Goal: Task Accomplishment & Management: Manage account settings

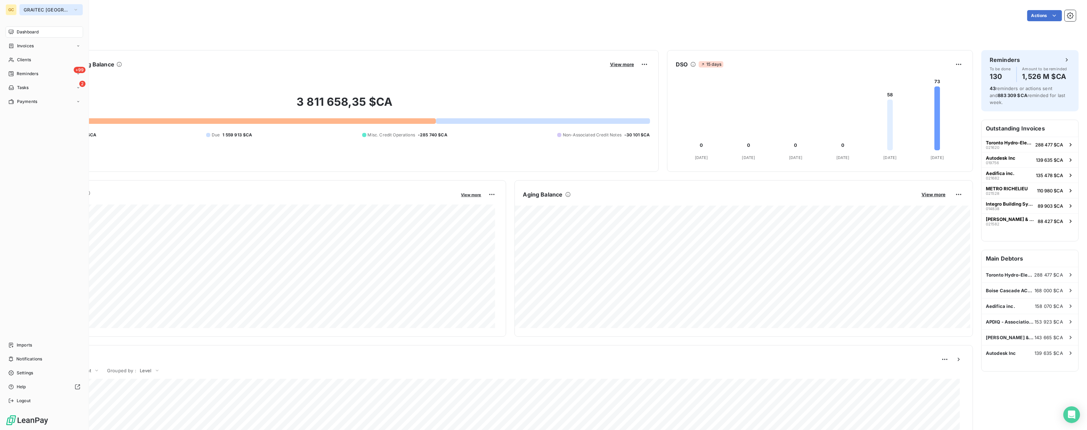
click at [39, 10] on span "GRAITEC [GEOGRAPHIC_DATA]" at bounding box center [47, 10] width 47 height 6
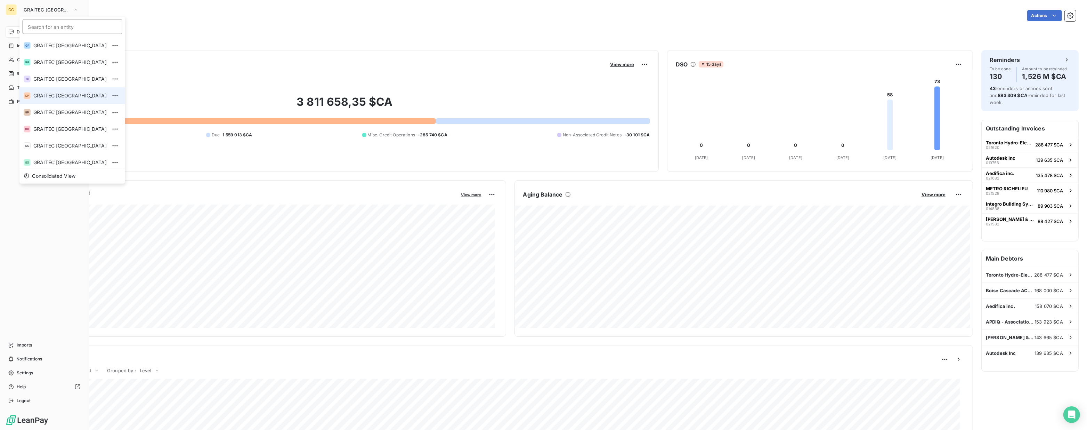
scroll to position [69, 0]
click at [56, 143] on span "GRAITEC UK" at bounding box center [69, 143] width 73 height 7
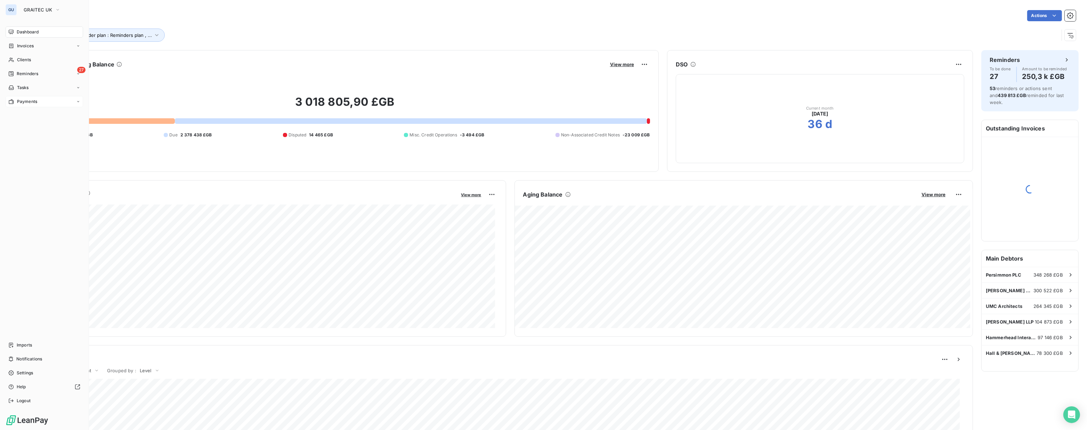
click at [25, 100] on span "Payments" at bounding box center [27, 101] width 20 height 6
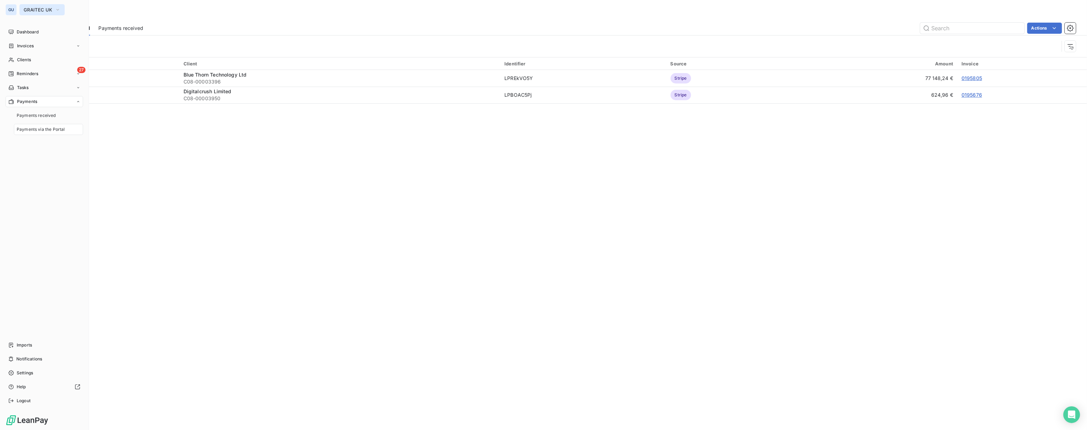
click at [44, 10] on span "GRAITEC UK" at bounding box center [38, 10] width 29 height 6
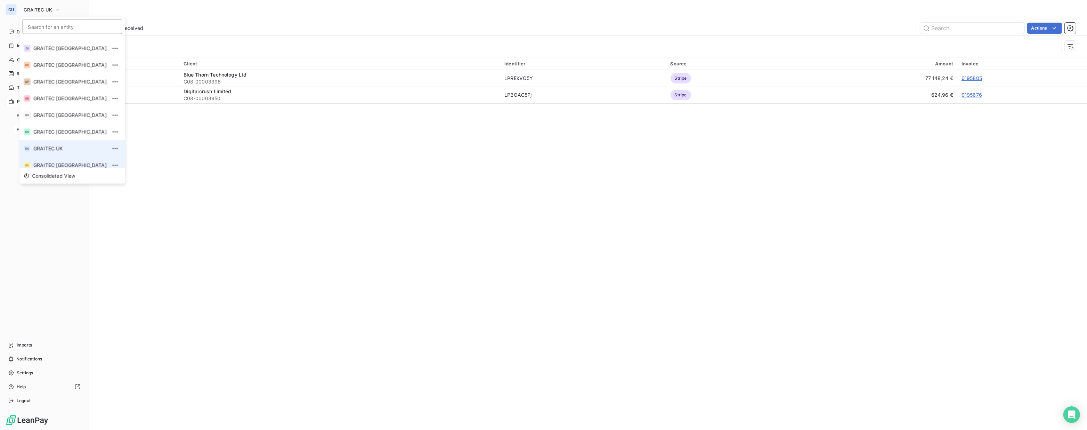
scroll to position [69, 0]
click at [50, 156] on span "GRAITEC [GEOGRAPHIC_DATA]" at bounding box center [69, 159] width 73 height 7
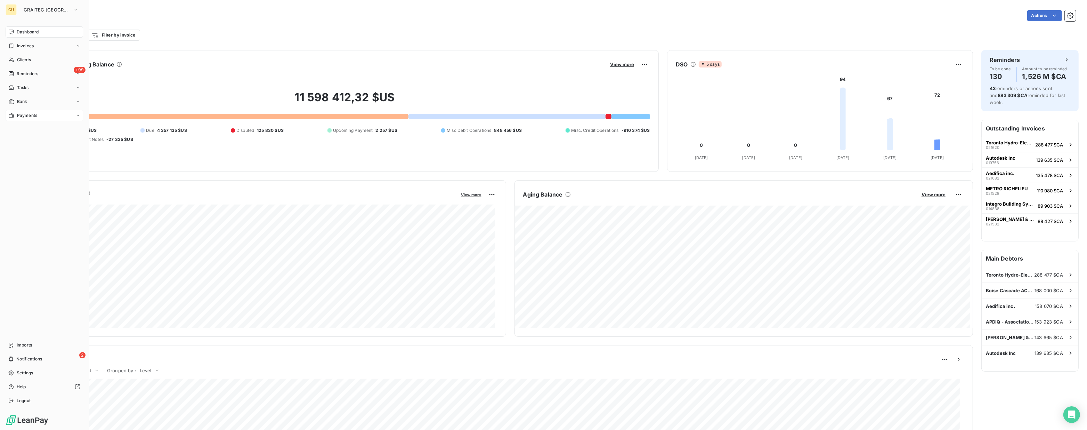
click at [33, 116] on span "Payments" at bounding box center [27, 115] width 20 height 6
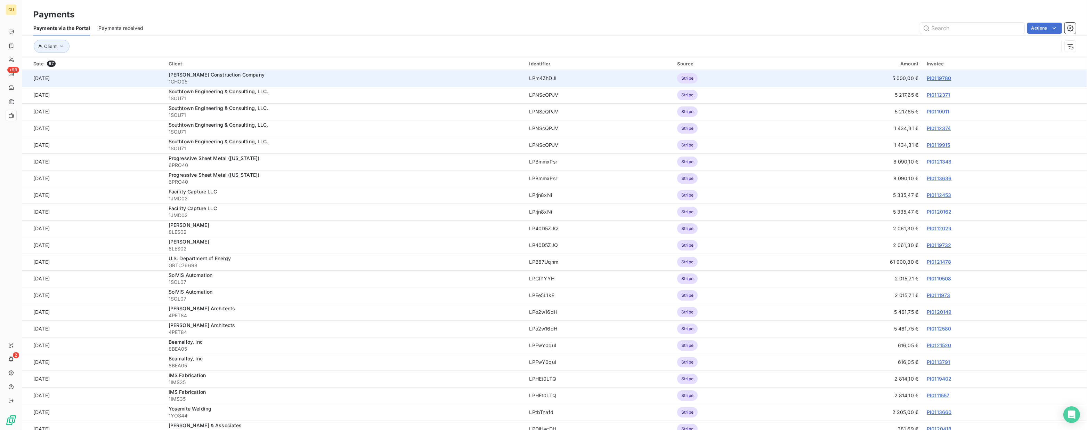
click at [932, 78] on link "PI0119780" at bounding box center [939, 78] width 24 height 6
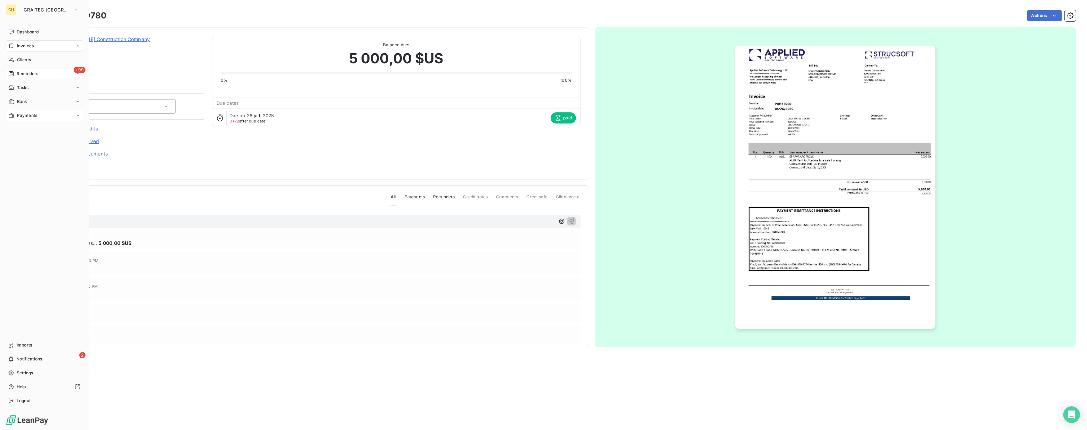
click at [28, 79] on div "+99 Reminders" at bounding box center [45, 73] width 78 height 11
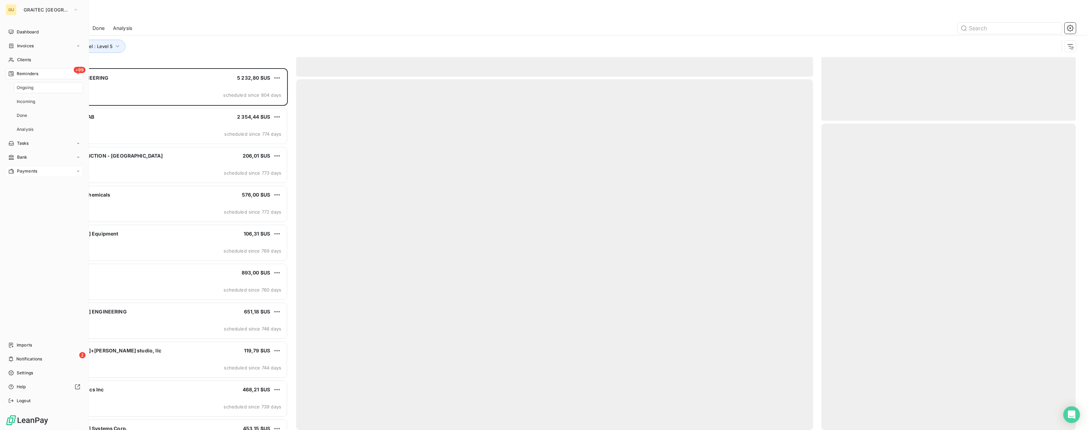
scroll to position [357, 250]
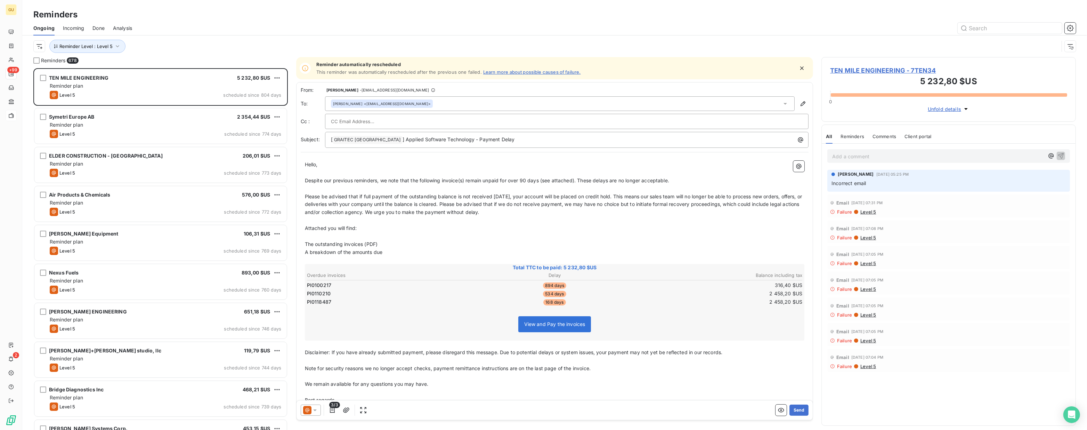
click at [95, 28] on span "Done" at bounding box center [98, 28] width 12 height 7
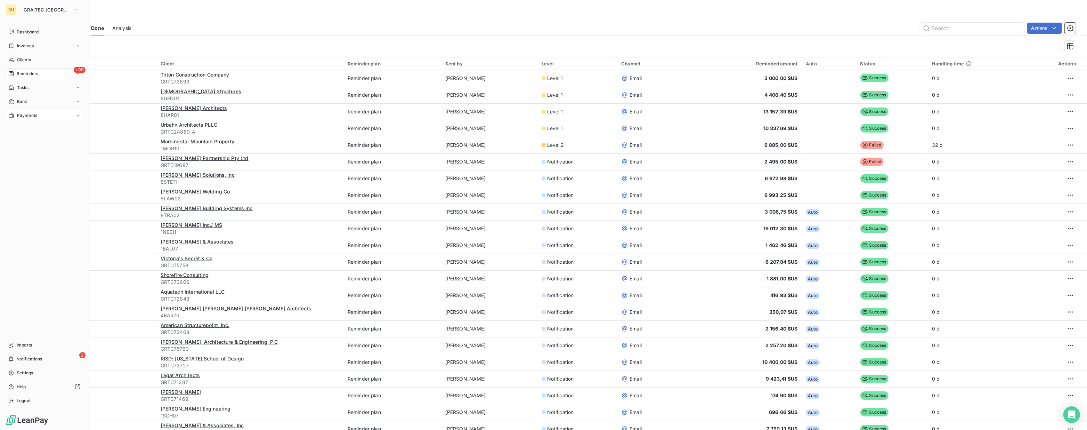
click at [38, 73] on span "Reminders" at bounding box center [28, 74] width 22 height 6
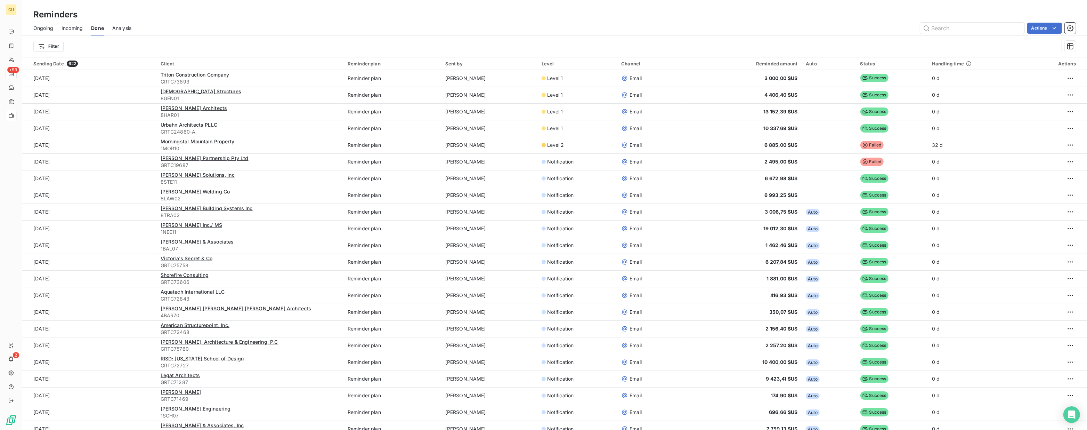
click at [44, 28] on span "Ongoing" at bounding box center [43, 28] width 20 height 7
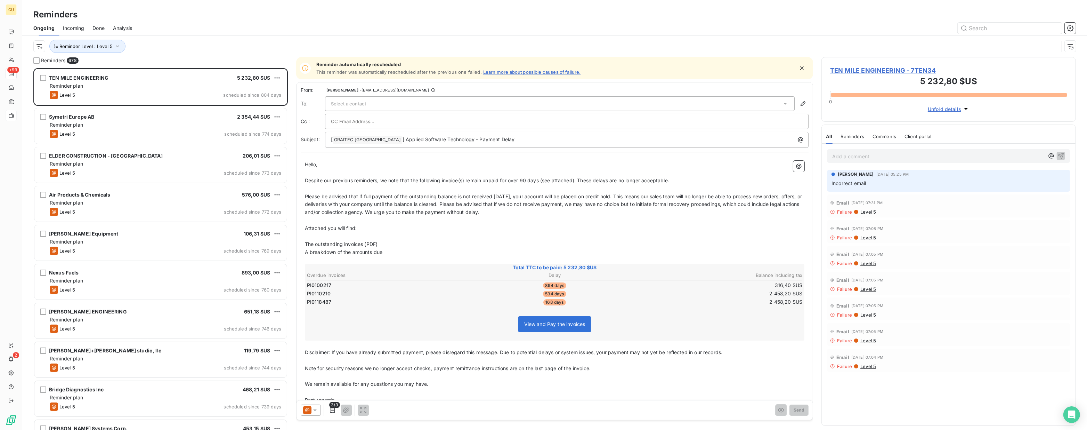
scroll to position [357, 250]
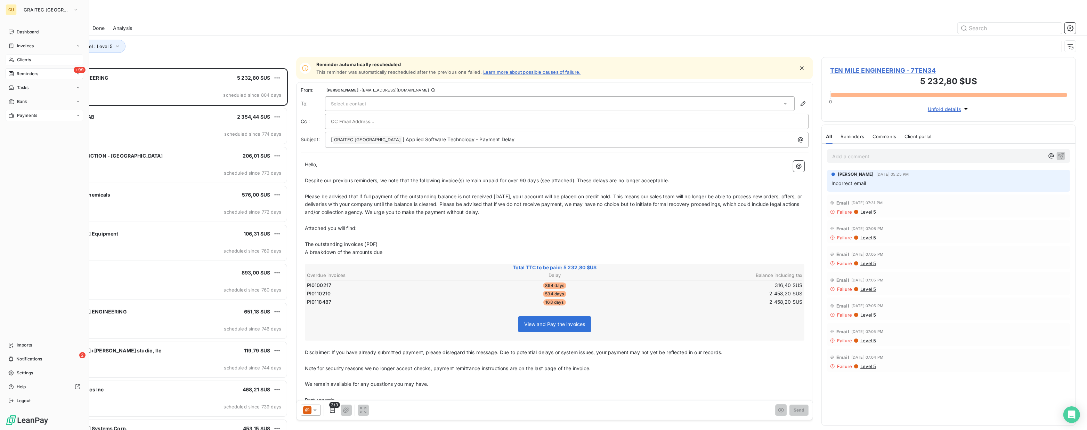
click at [26, 59] on span "Clients" at bounding box center [24, 60] width 14 height 6
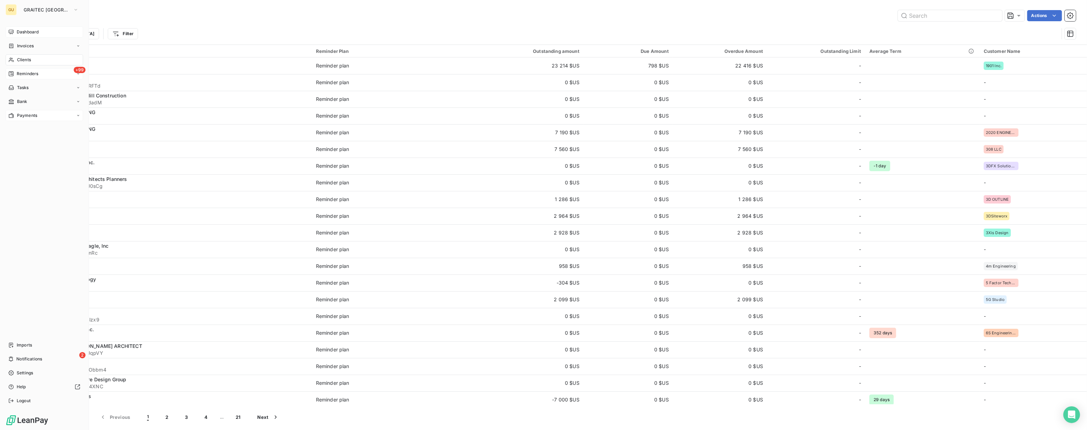
click at [25, 36] on div "Dashboard" at bounding box center [45, 31] width 78 height 11
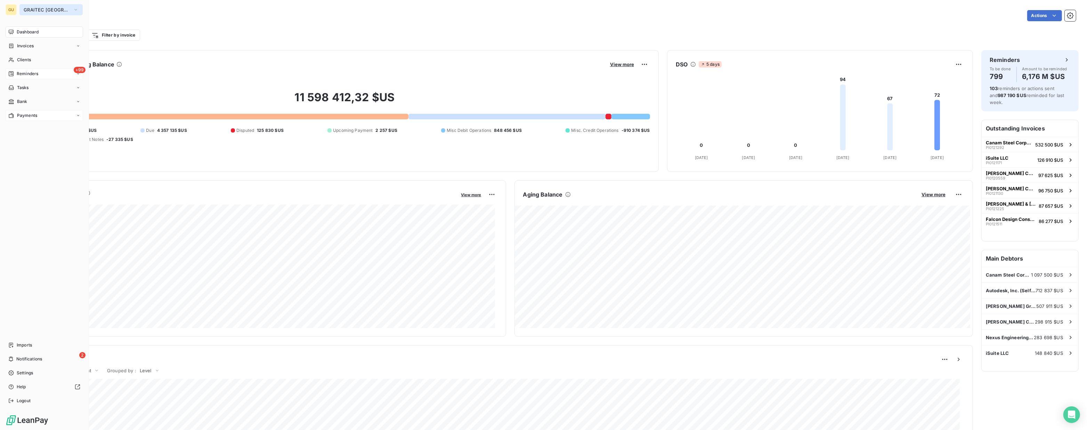
click at [33, 10] on span "GRAITEC [GEOGRAPHIC_DATA]" at bounding box center [47, 10] width 47 height 6
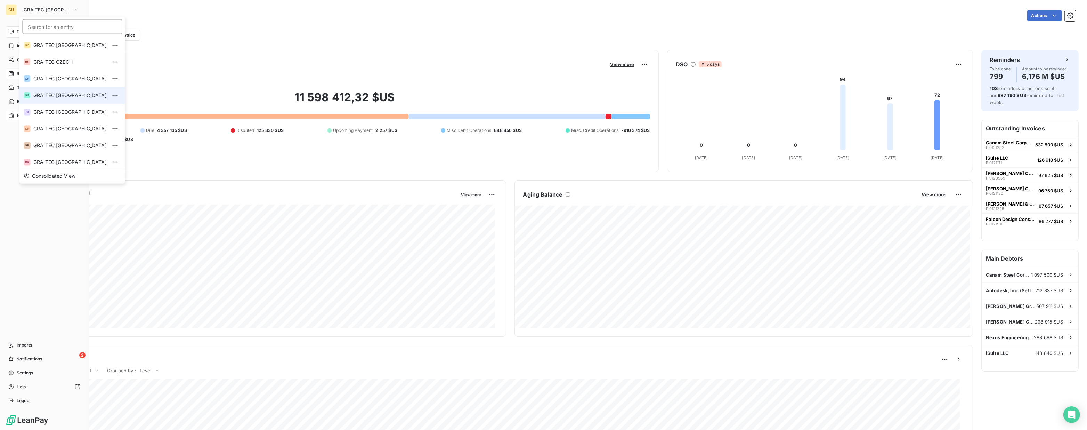
click at [59, 97] on span "GRAITEC [GEOGRAPHIC_DATA]" at bounding box center [69, 95] width 73 height 7
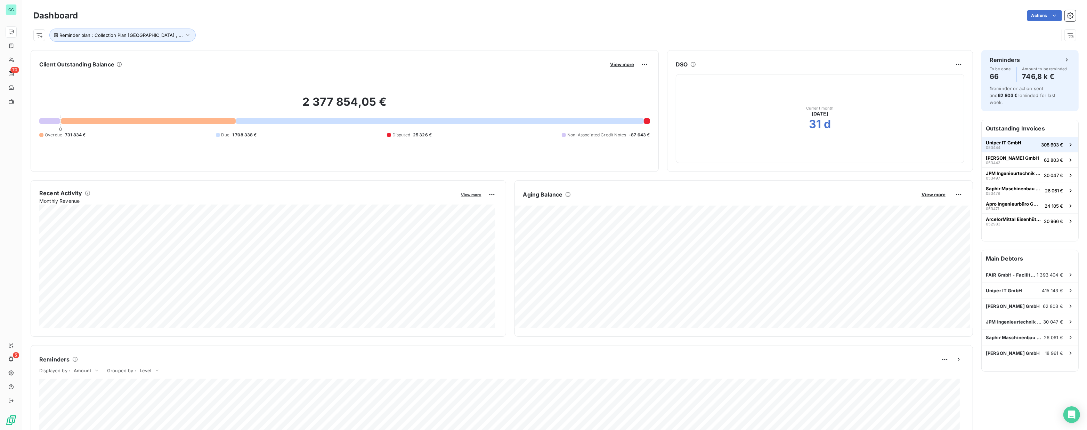
click at [1000, 140] on span "Uniper IT GmbH" at bounding box center [1003, 143] width 35 height 6
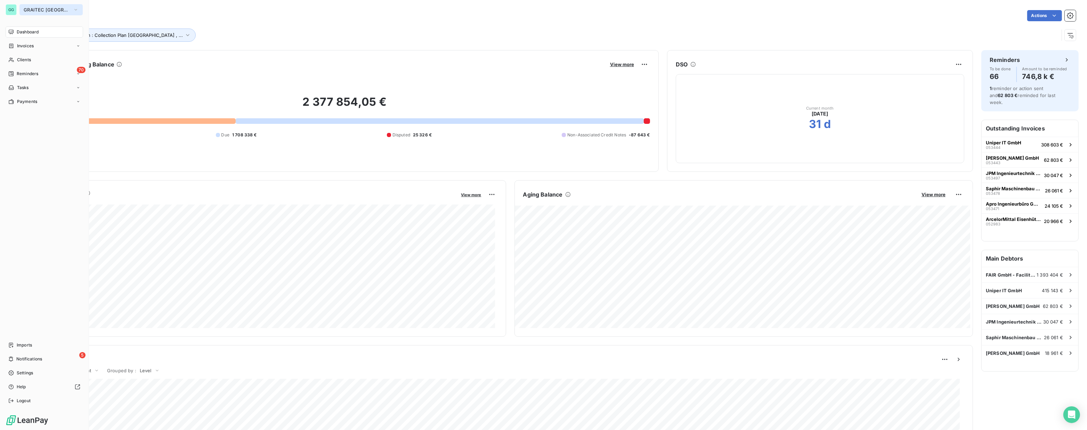
click at [42, 8] on span "GRAITEC [GEOGRAPHIC_DATA]" at bounding box center [47, 10] width 47 height 6
click at [42, 10] on span "GRAITEC [GEOGRAPHIC_DATA]" at bounding box center [47, 10] width 47 height 6
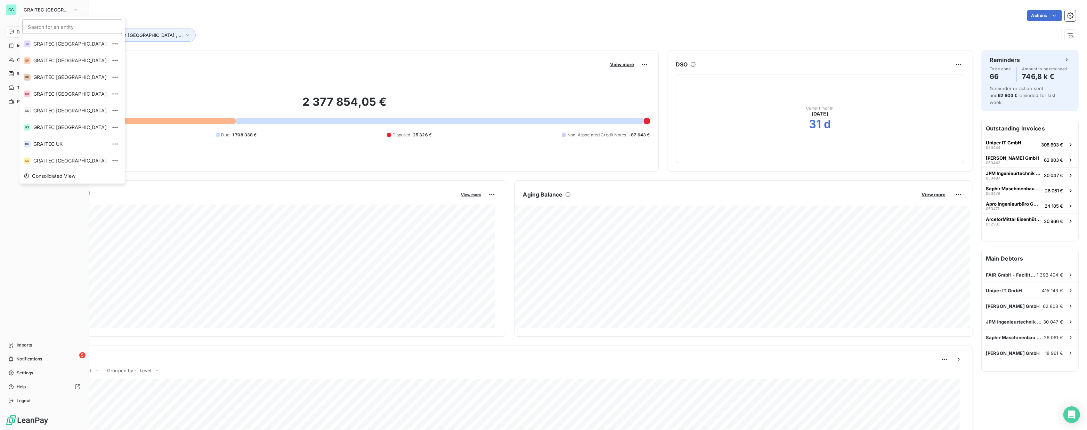
scroll to position [69, 0]
click at [56, 129] on span "GRAITEC [GEOGRAPHIC_DATA]" at bounding box center [69, 126] width 73 height 7
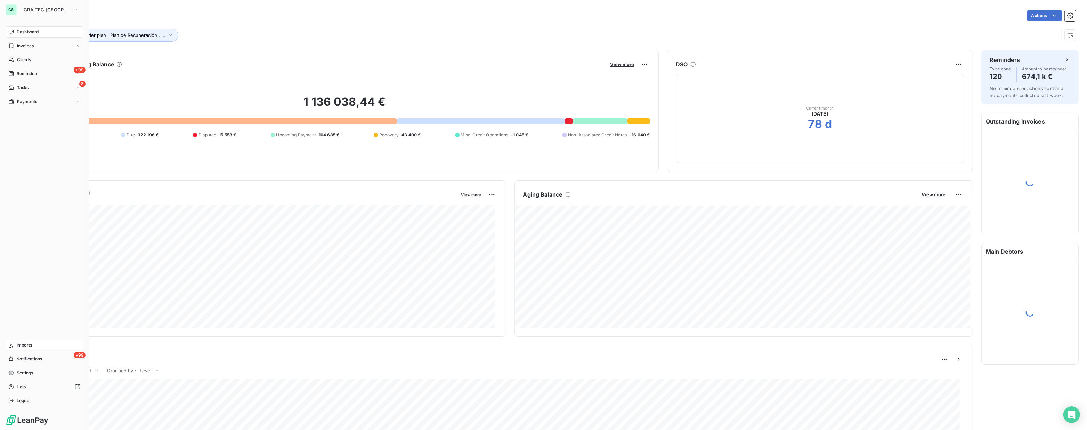
click at [29, 343] on span "Imports" at bounding box center [24, 345] width 15 height 6
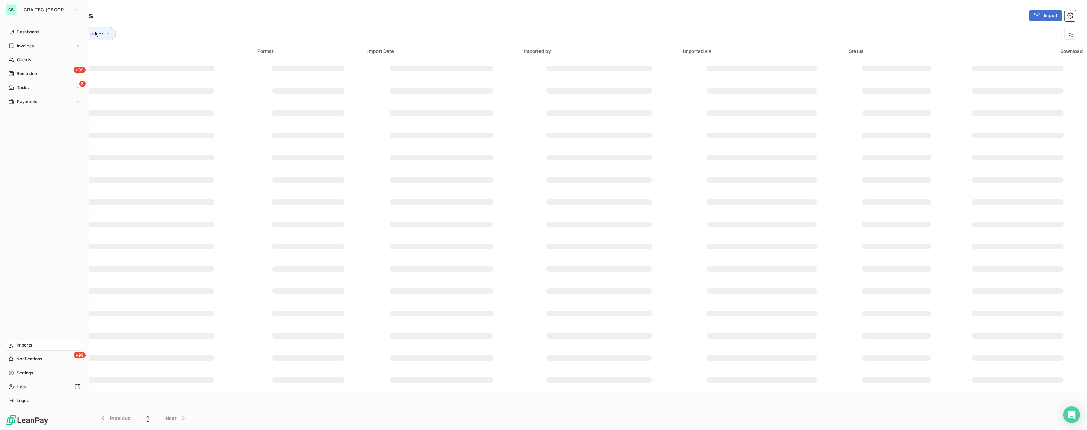
click at [19, 342] on span "Imports" at bounding box center [24, 345] width 15 height 6
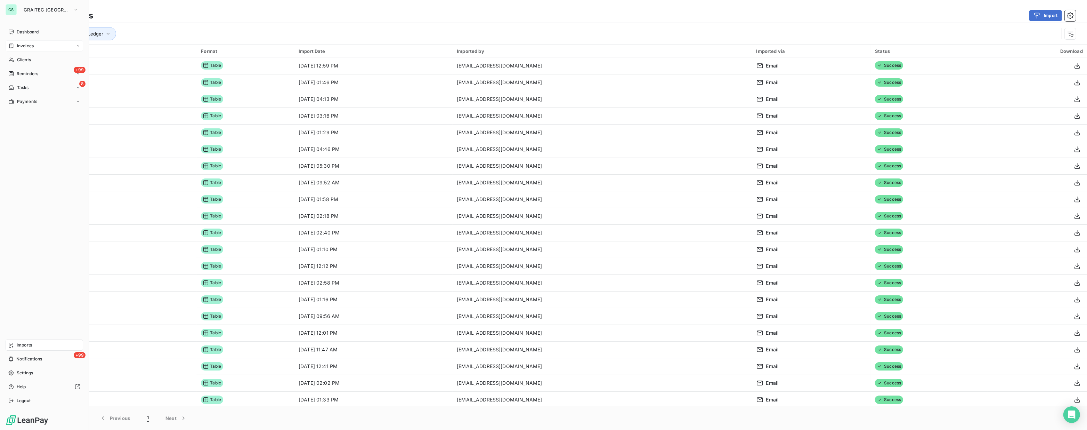
click at [25, 45] on span "Invoices" at bounding box center [25, 46] width 17 height 6
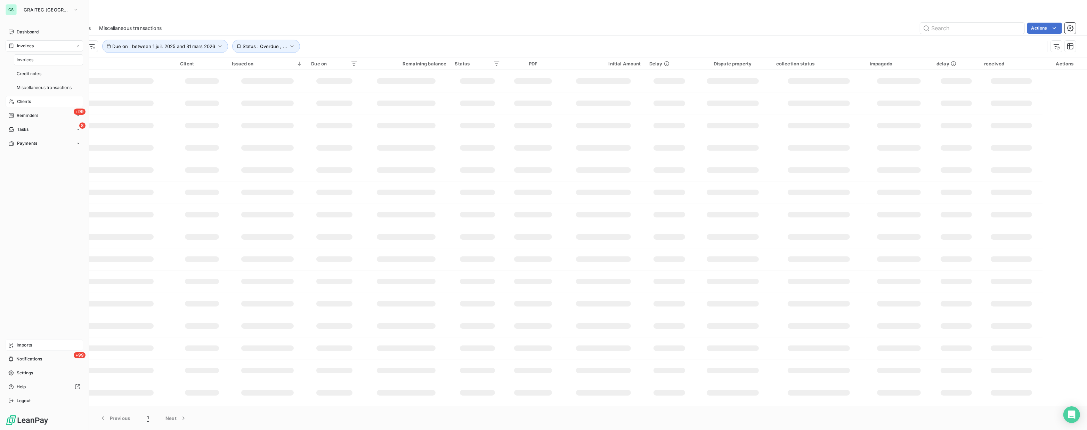
click at [27, 103] on span "Clients" at bounding box center [24, 101] width 14 height 6
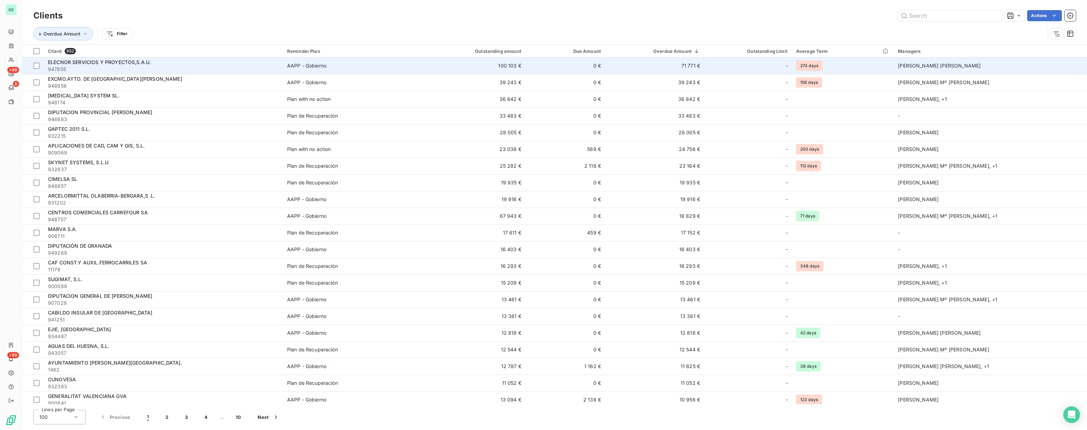
click at [87, 60] on span "ELECNOR SERVICIOS Y PROYECTOS,S.A.U." at bounding box center [99, 62] width 103 height 6
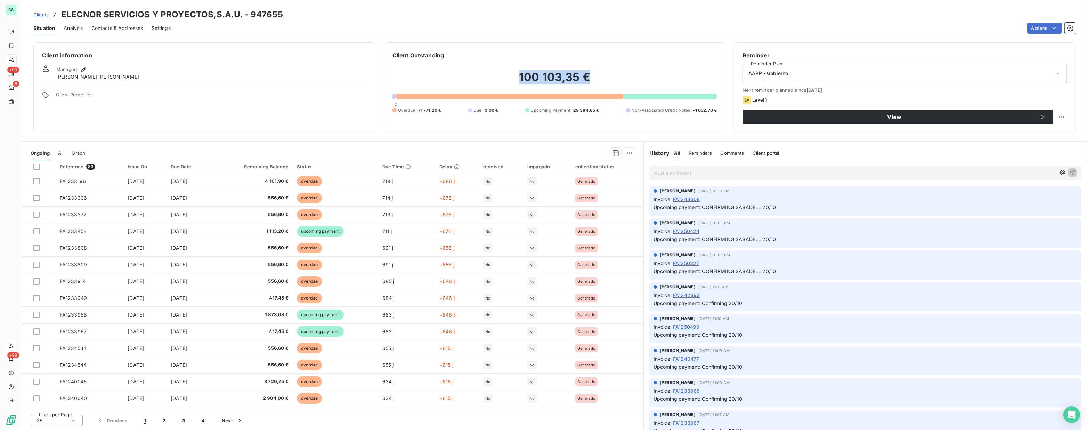
drag, startPoint x: 520, startPoint y: 76, endPoint x: 591, endPoint y: 81, distance: 71.5
click at [591, 81] on h2 "100 103,35 €" at bounding box center [555, 80] width 325 height 21
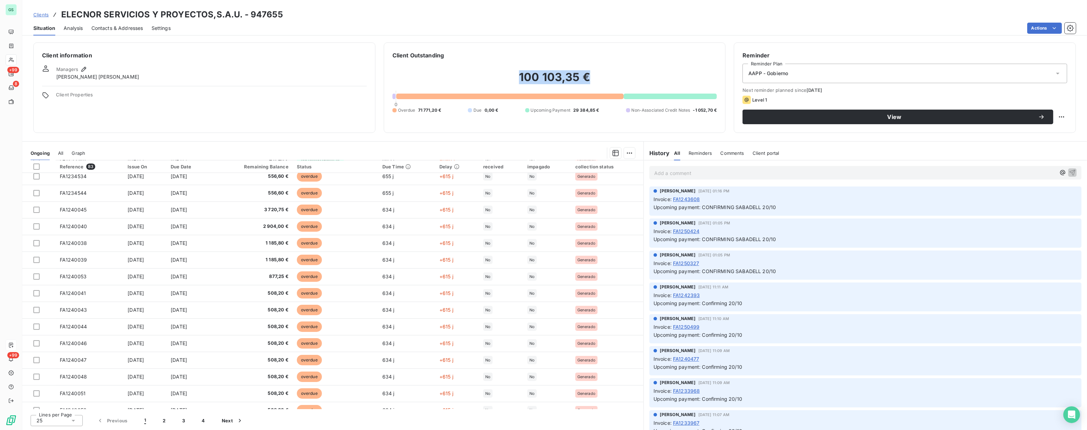
scroll to position [181, 0]
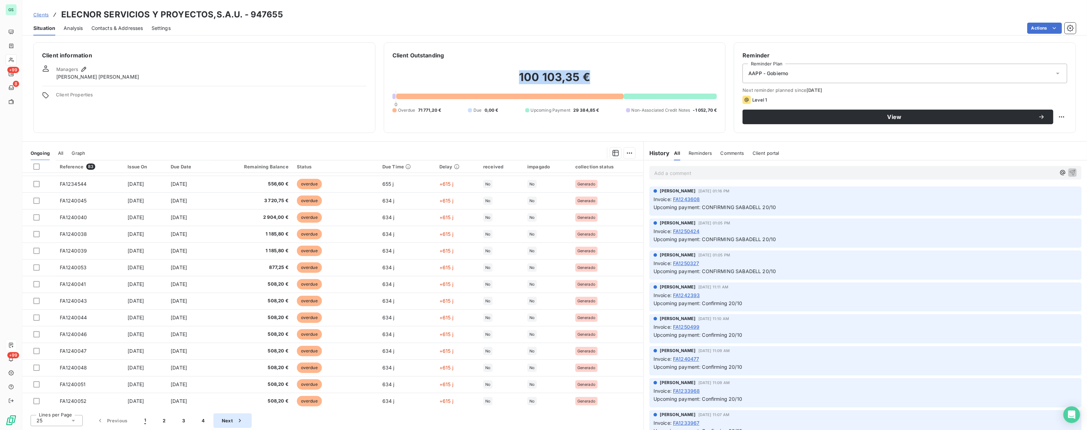
drag, startPoint x: 163, startPoint y: 419, endPoint x: 176, endPoint y: 420, distance: 12.6
click at [163, 419] on button "2" at bounding box center [163, 420] width 19 height 15
click at [177, 421] on button "3" at bounding box center [183, 420] width 19 height 15
click at [200, 422] on button "4" at bounding box center [204, 420] width 20 height 15
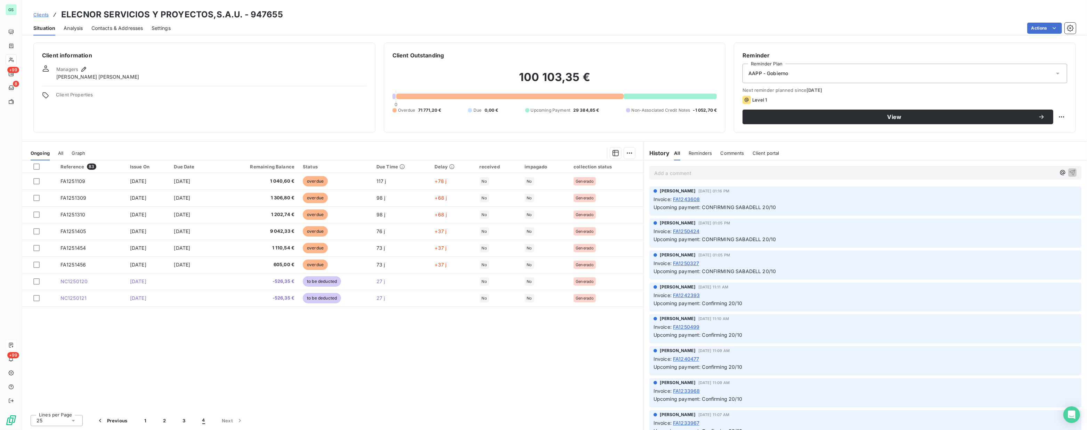
drag, startPoint x: 84, startPoint y: 29, endPoint x: 80, endPoint y: 30, distance: 4.7
click at [82, 29] on div "Situation Analysis Contacts & Addresses Settings Actions" at bounding box center [554, 28] width 1065 height 15
click at [72, 30] on span "Analysis" at bounding box center [73, 28] width 19 height 7
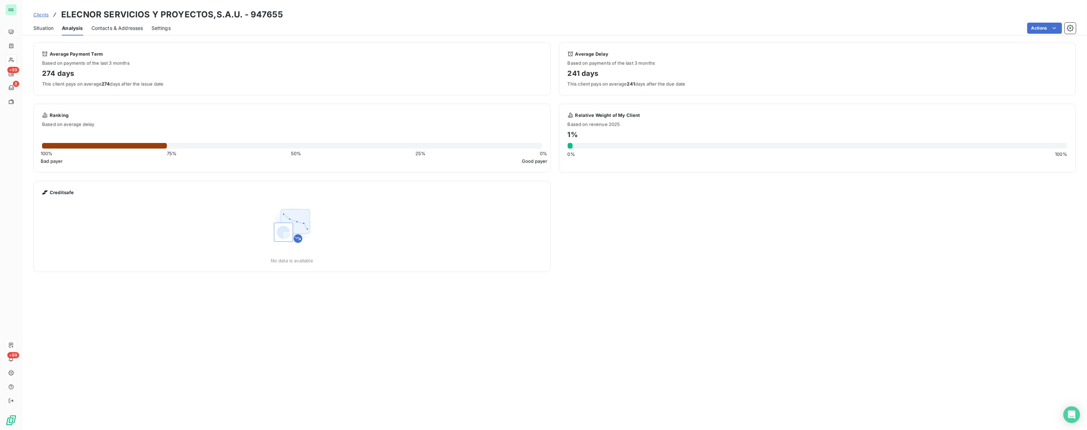
click at [159, 27] on span "Settings" at bounding box center [161, 28] width 19 height 7
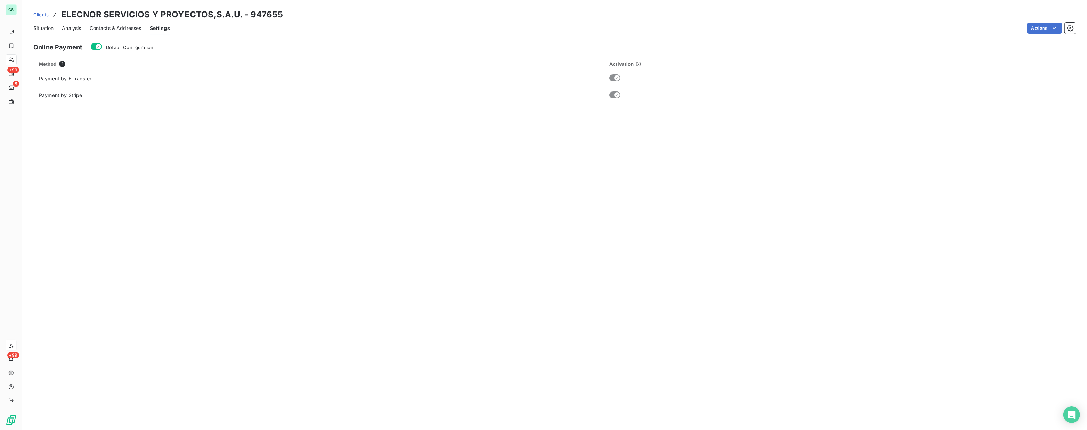
click at [123, 29] on span "Contacts & Addresses" at bounding box center [116, 28] width 52 height 7
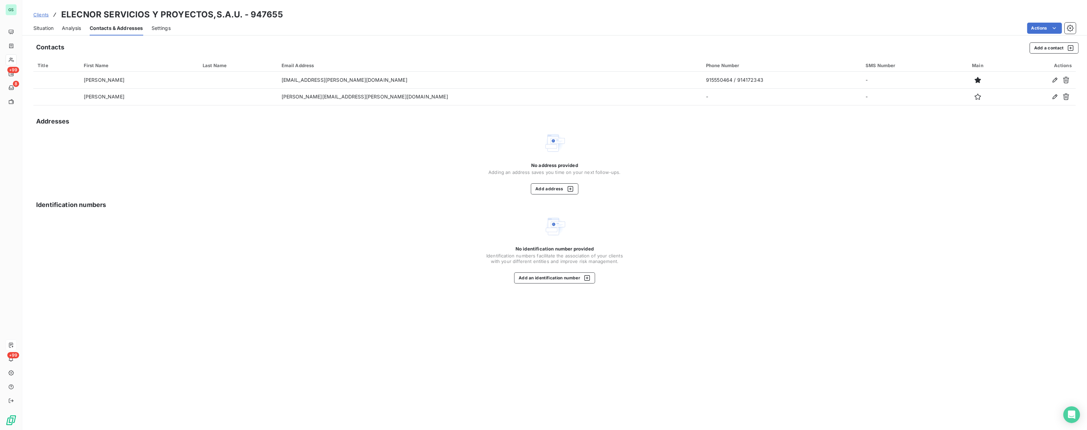
click at [75, 27] on span "Analysis" at bounding box center [71, 28] width 19 height 7
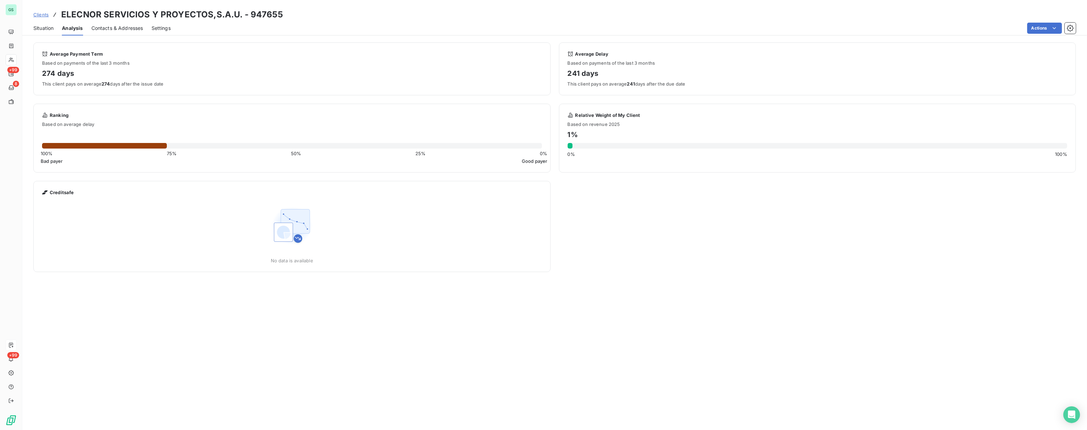
click at [44, 25] on span "Situation" at bounding box center [43, 28] width 20 height 7
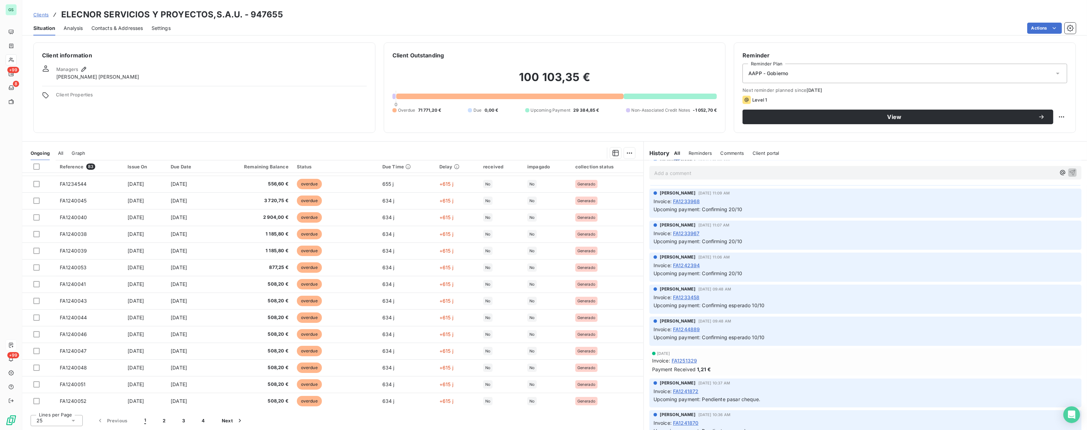
scroll to position [0, 0]
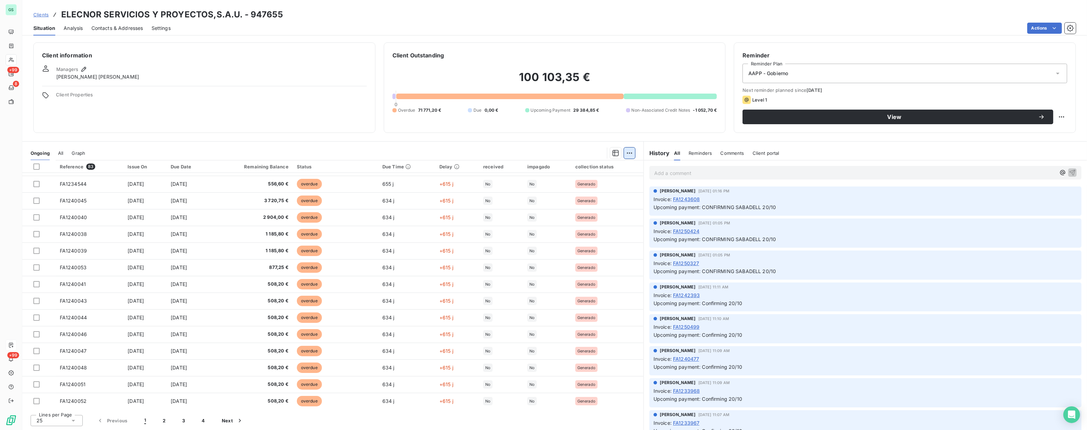
click at [630, 152] on html "GS +99 8 +99 Clients ELECNOR SERVICIOS Y PROYECTOS,S.A.U. - 947655 Situation An…" at bounding box center [543, 215] width 1087 height 430
click at [302, 148] on html "GS +99 8 +99 Clients ELECNOR SERVICIOS Y PROYECTOS,S.A.U. - 947655 Situation An…" at bounding box center [543, 215] width 1087 height 430
click at [634, 151] on html "GS +99 8 +99 Clients ELECNOR SERVICIOS Y PROYECTOS,S.A.U. - 947655 Situation An…" at bounding box center [543, 215] width 1087 height 430
click at [378, 143] on html "GS +99 8 +99 Clients ELECNOR SERVICIOS Y PROYECTOS,S.A.U. - 947655 Situation An…" at bounding box center [543, 215] width 1087 height 430
click at [261, 146] on div "Ongoing All Graph" at bounding box center [332, 153] width 621 height 15
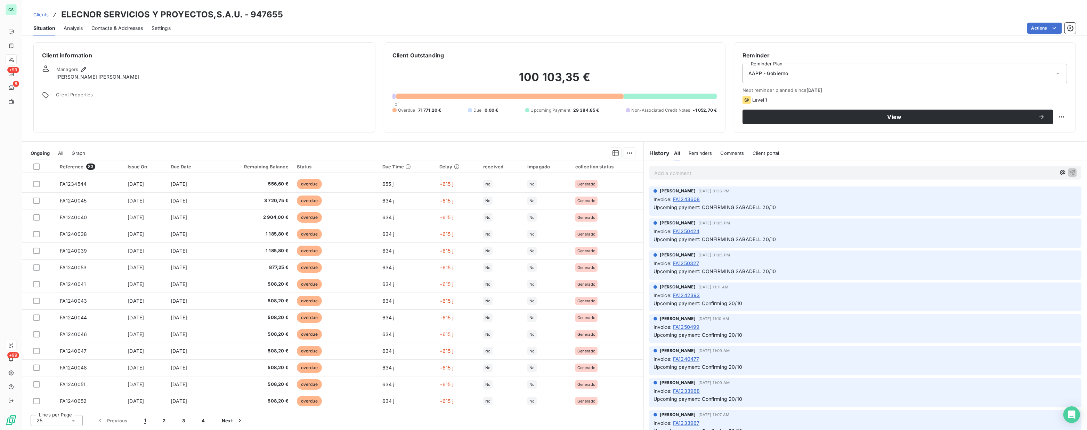
click at [69, 31] on span "Analysis" at bounding box center [73, 28] width 19 height 7
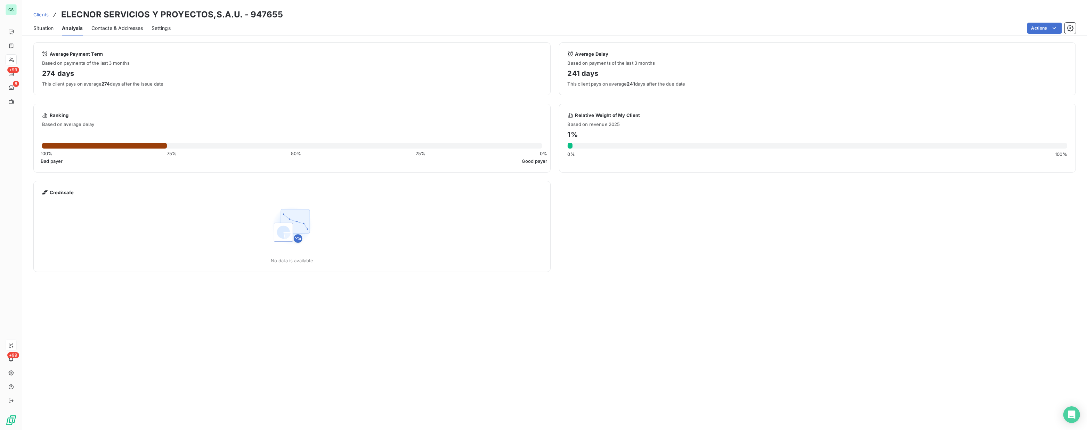
click at [118, 31] on span "Contacts & Addresses" at bounding box center [117, 28] width 52 height 7
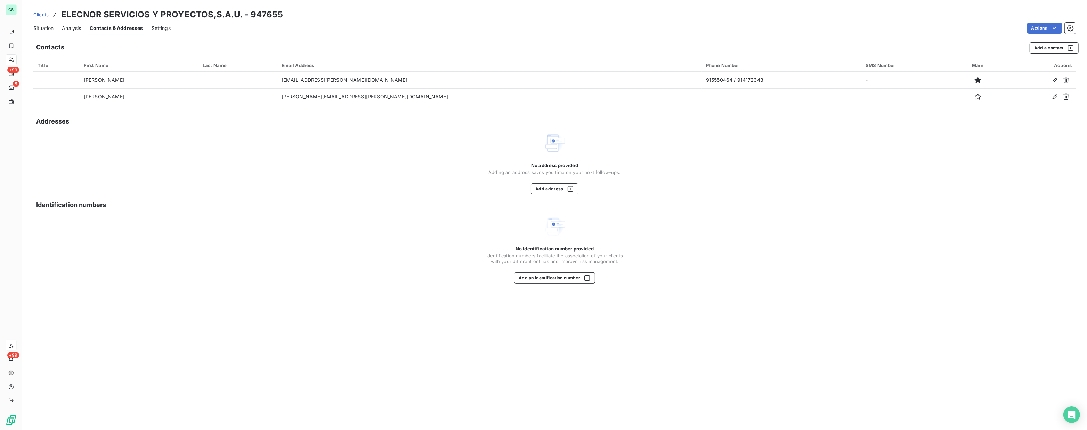
click at [165, 31] on span "Settings" at bounding box center [161, 28] width 19 height 7
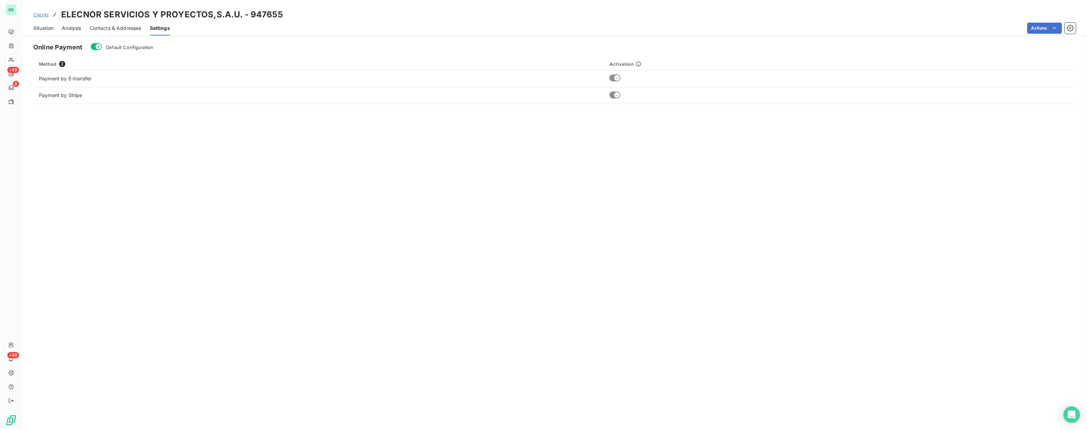
click at [39, 28] on span "Situation" at bounding box center [43, 28] width 20 height 7
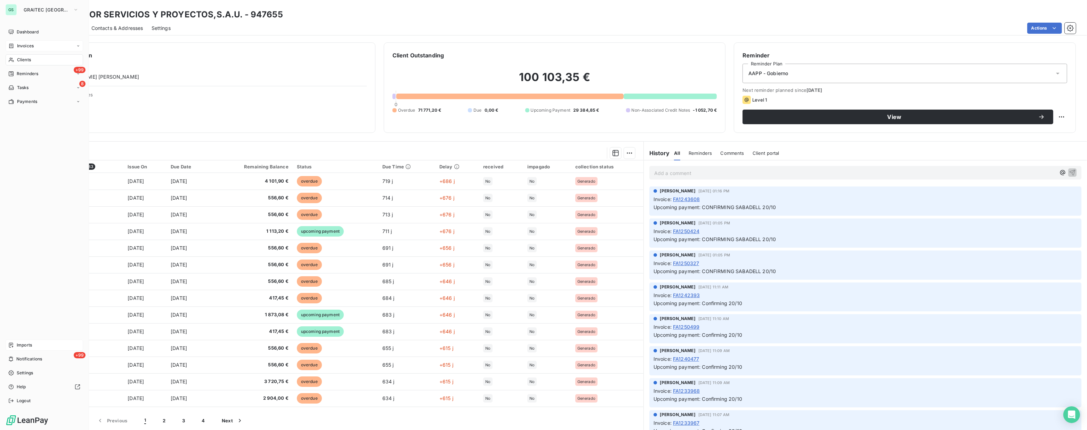
click at [22, 46] on span "Invoices" at bounding box center [25, 46] width 17 height 6
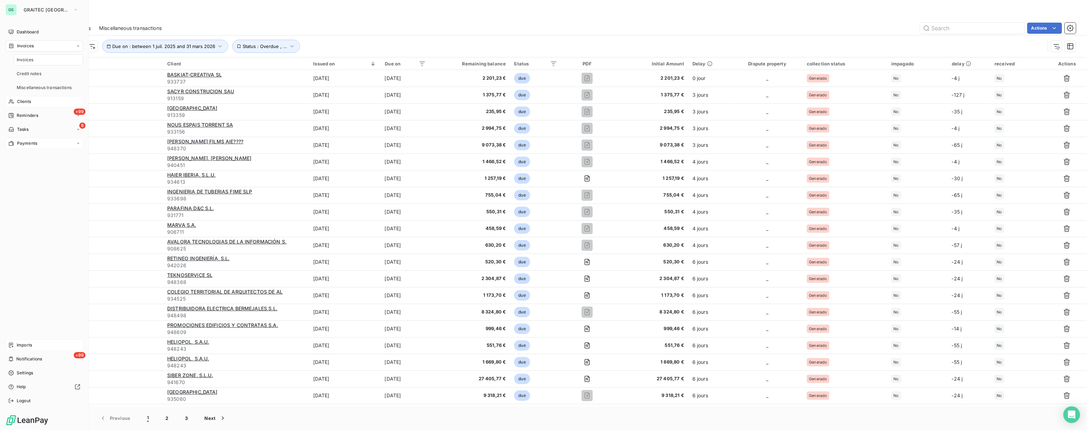
click at [28, 145] on span "Payments" at bounding box center [27, 143] width 20 height 6
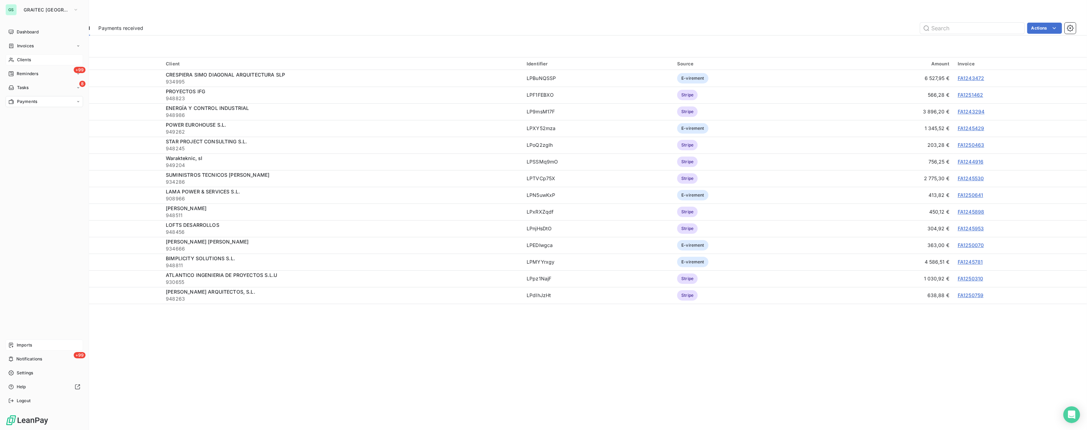
click at [29, 102] on span "Payments" at bounding box center [27, 101] width 20 height 6
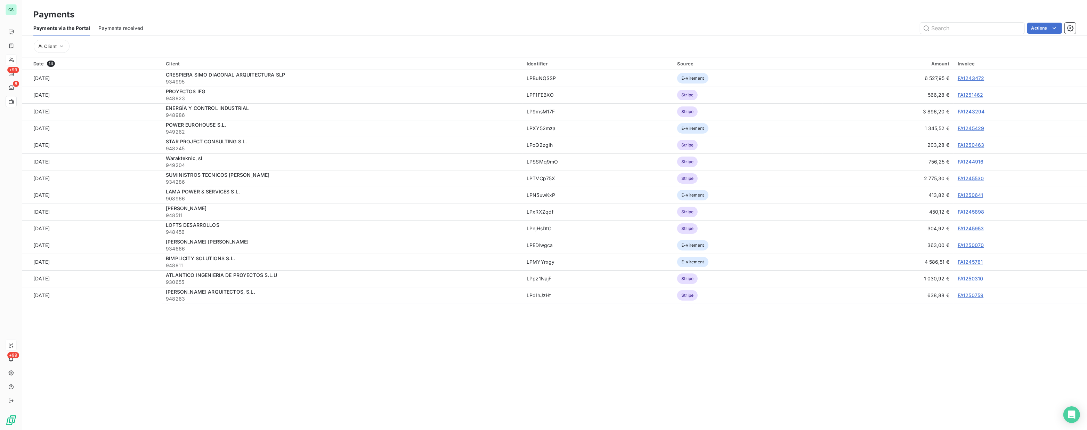
click at [113, 27] on span "Payments received" at bounding box center [120, 28] width 45 height 7
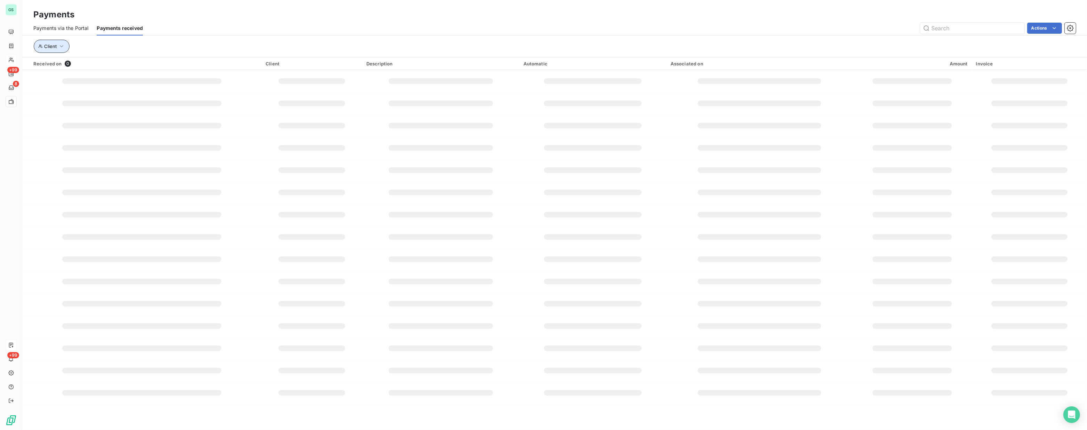
click at [60, 46] on icon "button" at bounding box center [61, 46] width 7 height 7
click at [174, 64] on div at bounding box center [162, 64] width 100 height 15
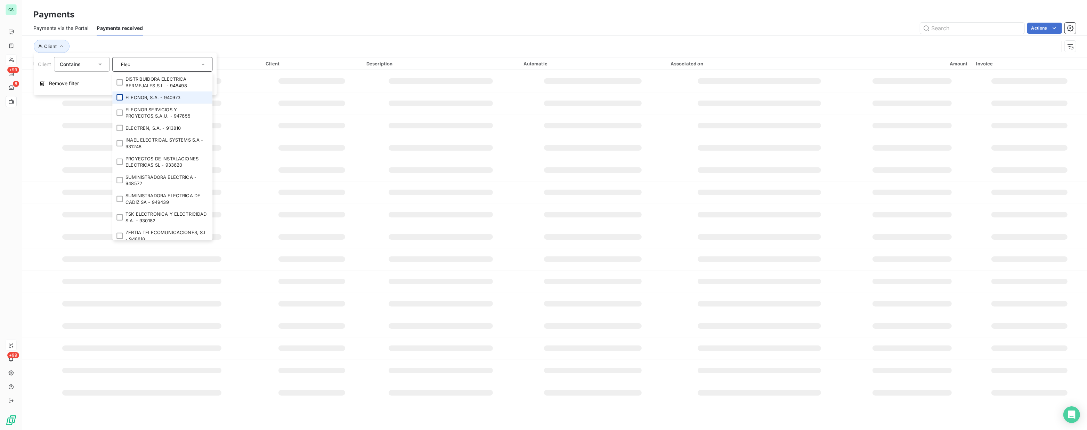
type input "Elec"
click at [121, 95] on div at bounding box center [119, 97] width 6 height 6
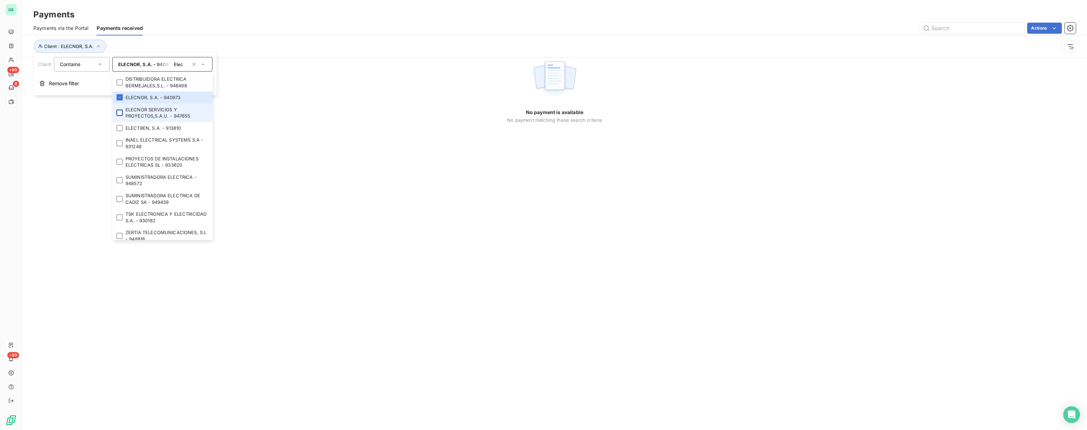
click at [122, 113] on div at bounding box center [119, 113] width 6 height 6
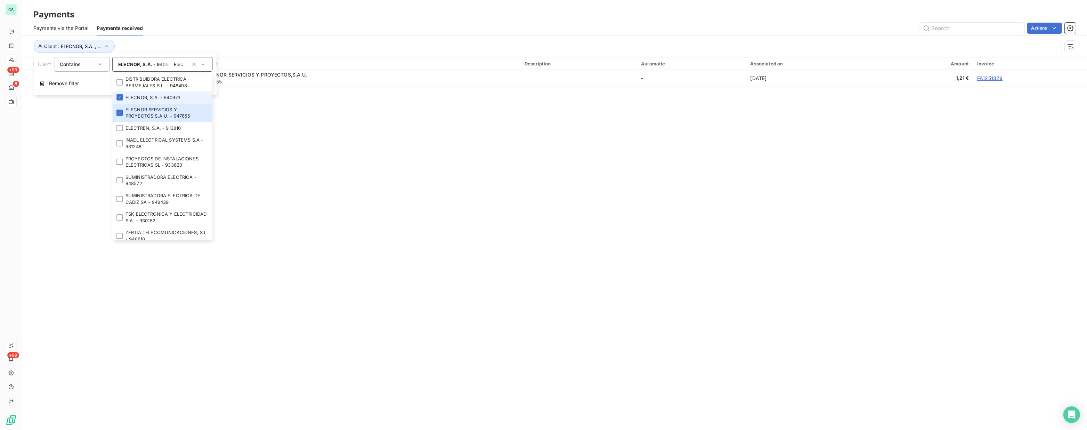
click at [346, 33] on div "Actions" at bounding box center [613, 28] width 925 height 11
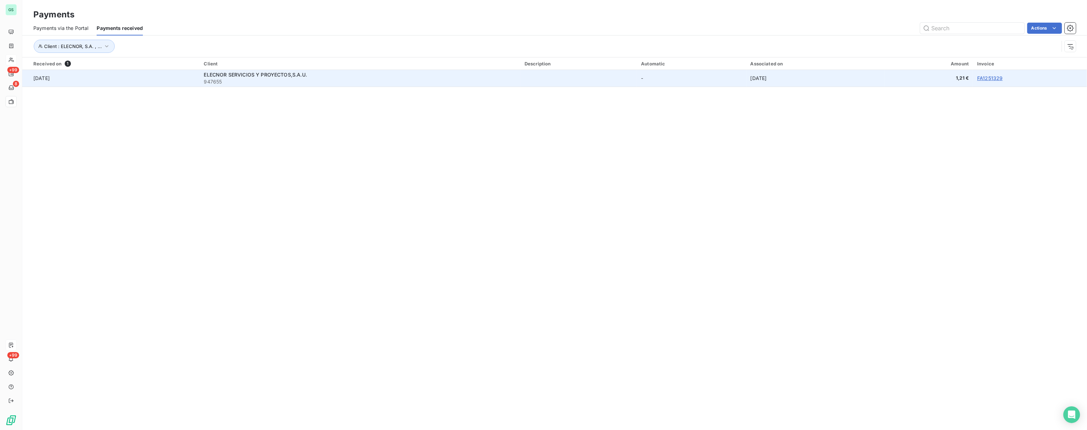
click at [985, 76] on link "FA1251329" at bounding box center [989, 78] width 25 height 6
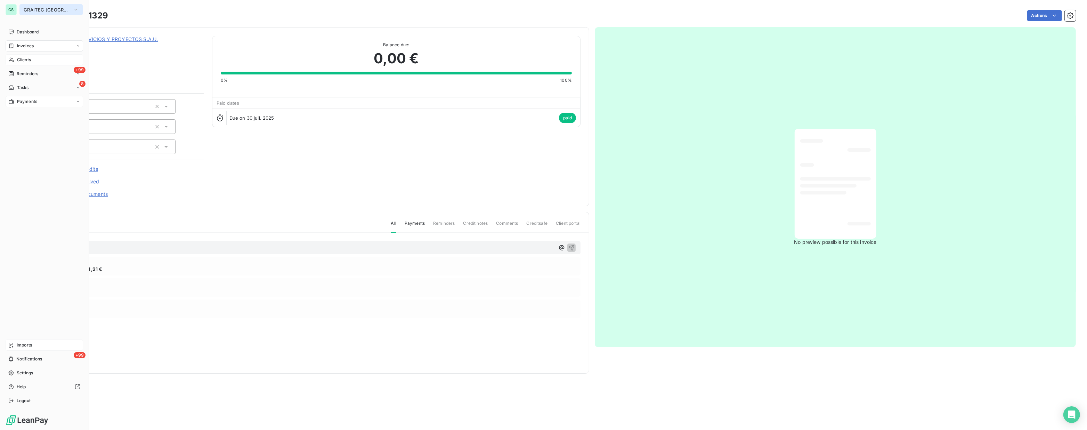
click at [35, 10] on span "GRAITEC [GEOGRAPHIC_DATA]" at bounding box center [47, 10] width 47 height 6
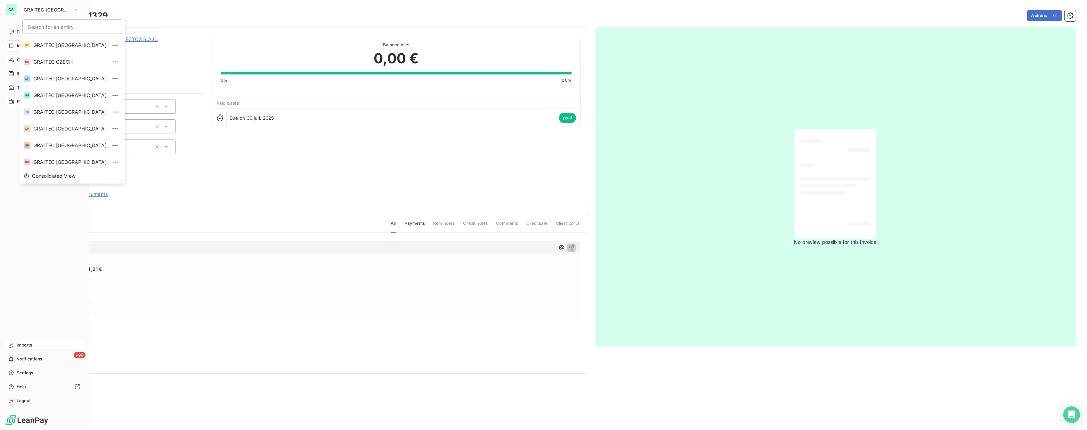
scroll to position [35, 0]
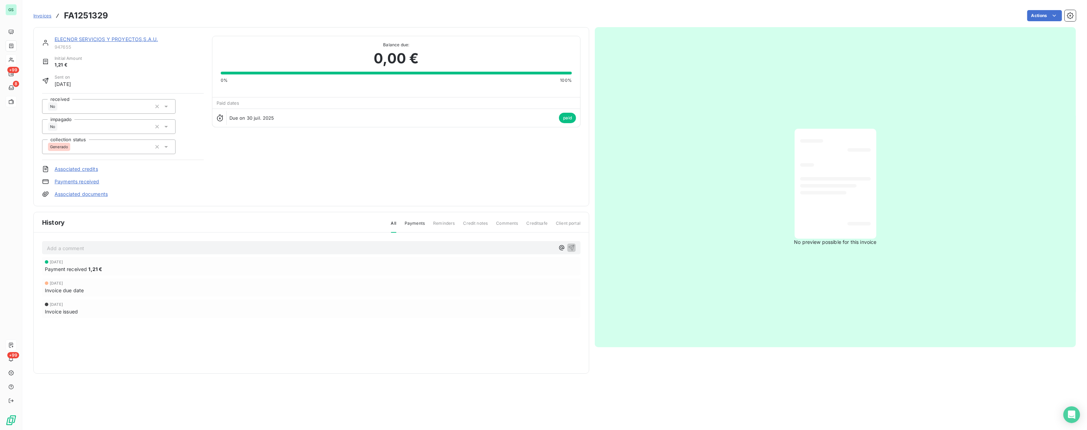
click at [188, 17] on div "Actions" at bounding box center [596, 15] width 959 height 11
click at [87, 39] on link "ELECNOR SERVICIOS Y PROYECTOS,S.A.U." at bounding box center [106, 39] width 103 height 6
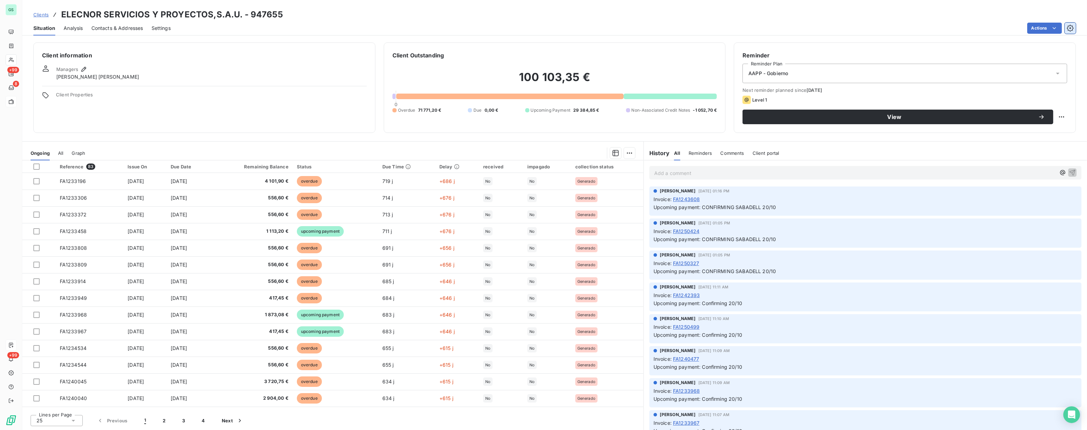
click at [1070, 27] on icon "button" at bounding box center [1070, 28] width 7 height 7
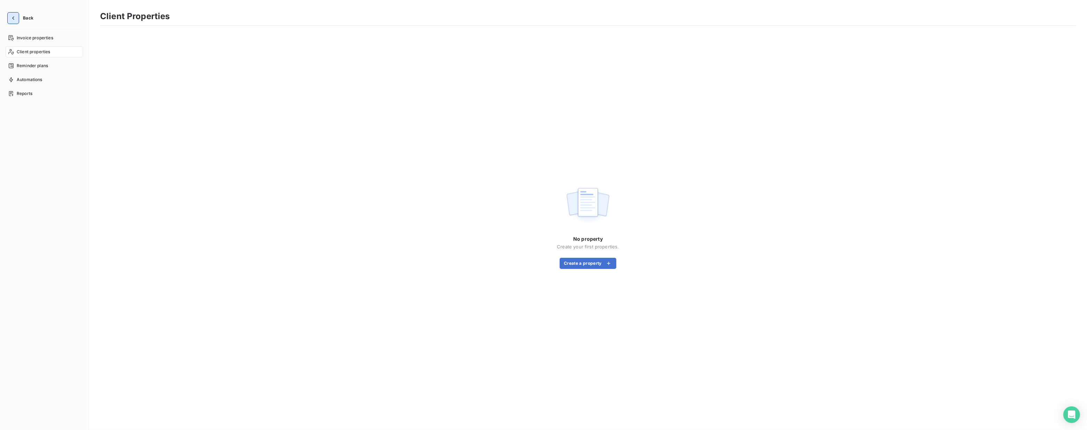
click at [14, 19] on icon "button" at bounding box center [13, 18] width 7 height 7
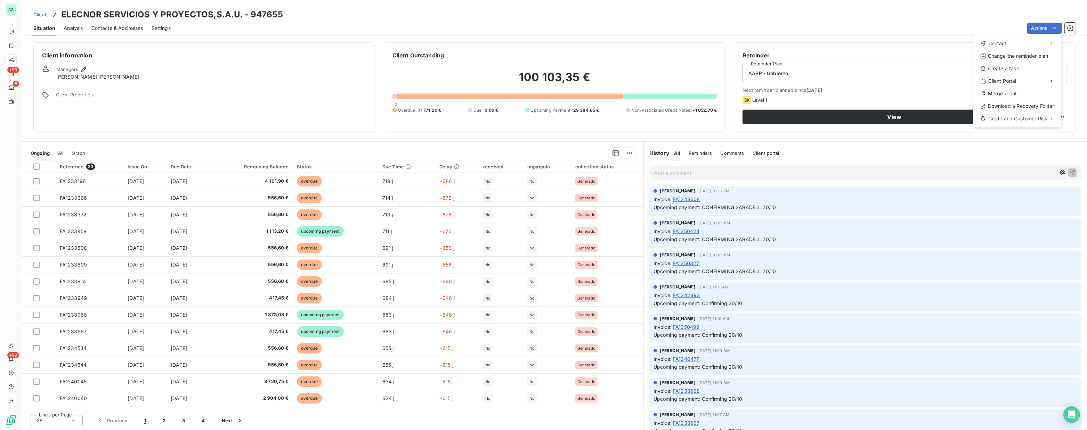
click at [36, 167] on html "GS +99 8 +99 Clients ELECNOR SERVICIOS Y PROYECTOS,S.A.U. - 947655 Situation An…" at bounding box center [543, 215] width 1087 height 430
click at [33, 164] on div at bounding box center [36, 166] width 6 height 6
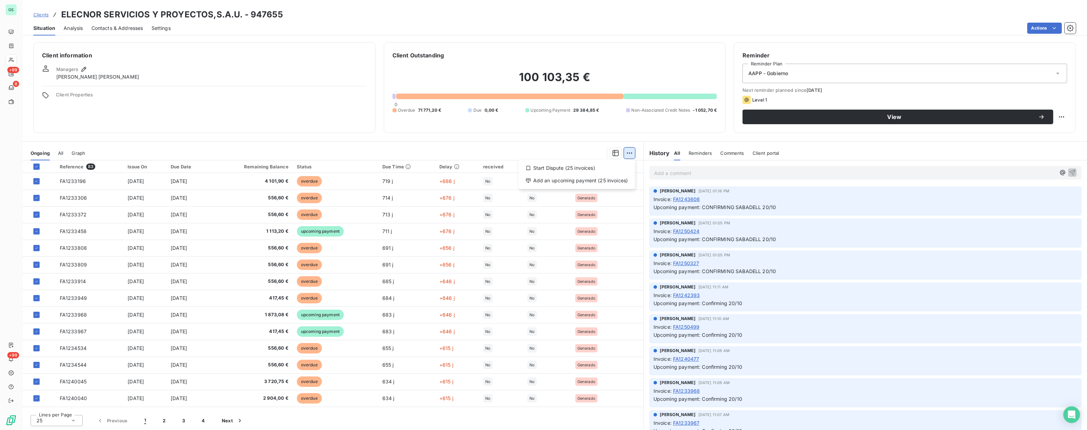
click at [632, 153] on html "GS +99 8 +99 Clients ELECNOR SERVICIOS Y PROYECTOS,S.A.U. - 947655 Situation An…" at bounding box center [543, 215] width 1087 height 430
click at [550, 151] on html "GS +99 8 +99 Clients ELECNOR SERVICIOS Y PROYECTOS,S.A.U. - 947655 Situation An…" at bounding box center [543, 215] width 1087 height 430
click at [618, 153] on icon "button" at bounding box center [616, 153] width 6 height 6
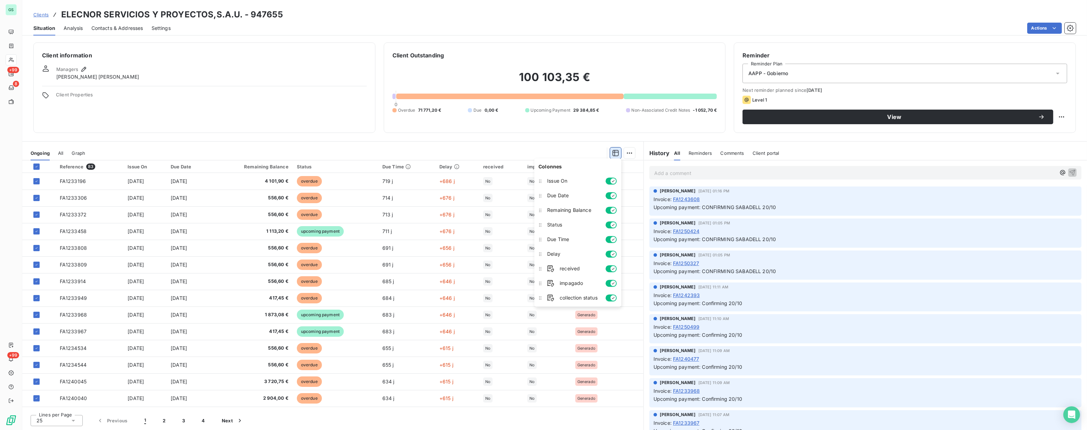
click at [618, 153] on icon "button" at bounding box center [616, 153] width 6 height 6
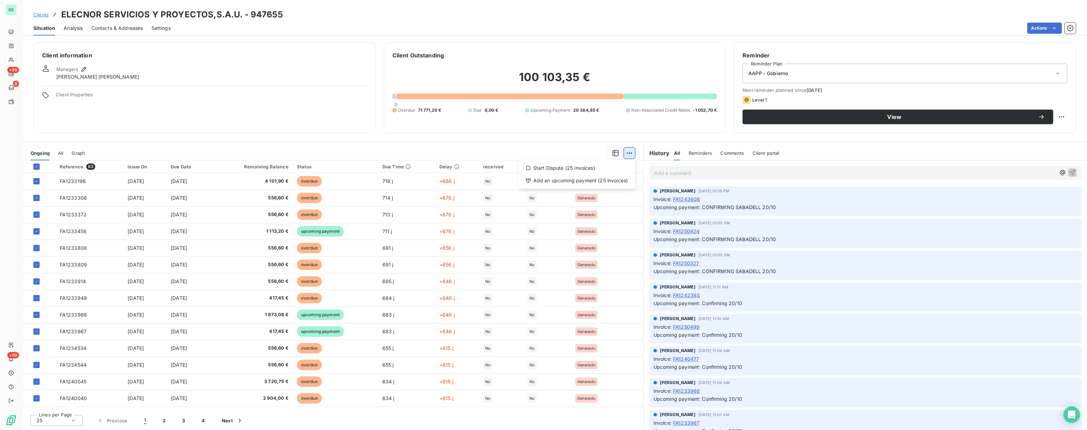
click at [633, 152] on html "GS +99 8 +99 Clients ELECNOR SERVICIOS Y PROYECTOS,S.A.U. - 947655 Situation An…" at bounding box center [543, 215] width 1087 height 430
click at [485, 149] on html "GS +99 8 +99 Clients ELECNOR SERVICIOS Y PROYECTOS,S.A.U. - 947655 Situation An…" at bounding box center [543, 215] width 1087 height 430
click at [1071, 25] on icon "button" at bounding box center [1070, 28] width 7 height 7
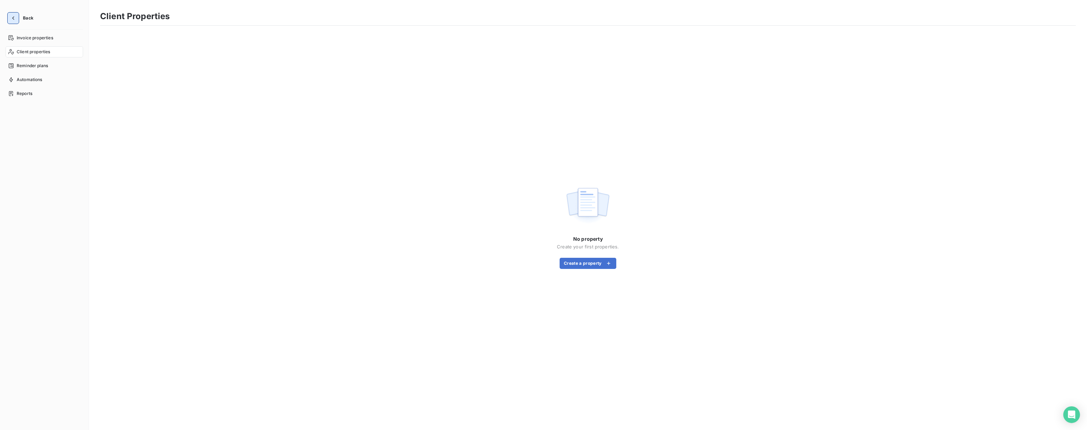
click at [17, 19] on button "button" at bounding box center [13, 18] width 11 height 11
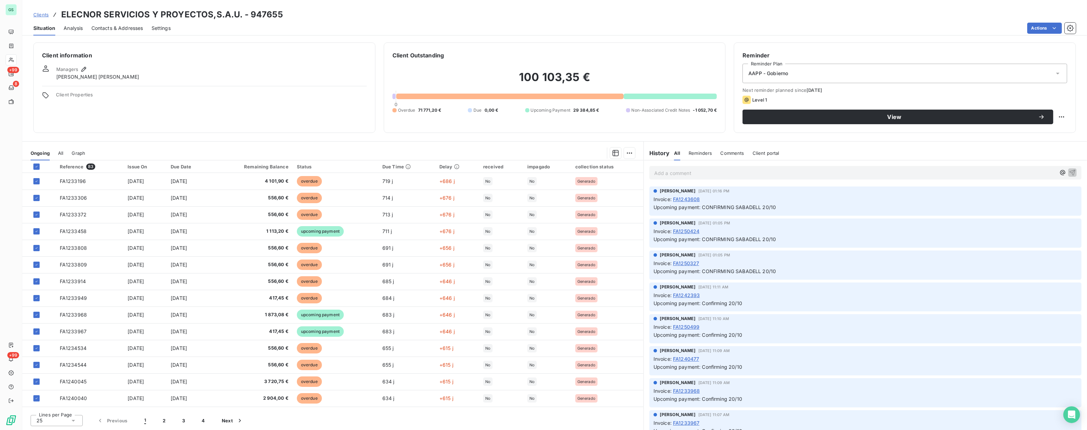
click at [1064, 28] on div "Actions" at bounding box center [627, 28] width 897 height 11
click at [1059, 27] on html "GS +99 8 +99 Clients ELECNOR SERVICIOS Y PROYECTOS,S.A.U. - 947655 Situation An…" at bounding box center [543, 215] width 1087 height 430
drag, startPoint x: 71, startPoint y: 166, endPoint x: 179, endPoint y: 118, distance: 118.6
click at [179, 118] on div "Client information Managers Carlos Lopez Sanz Client Properties" at bounding box center [204, 87] width 342 height 90
click at [38, 13] on span "Clients" at bounding box center [40, 15] width 15 height 6
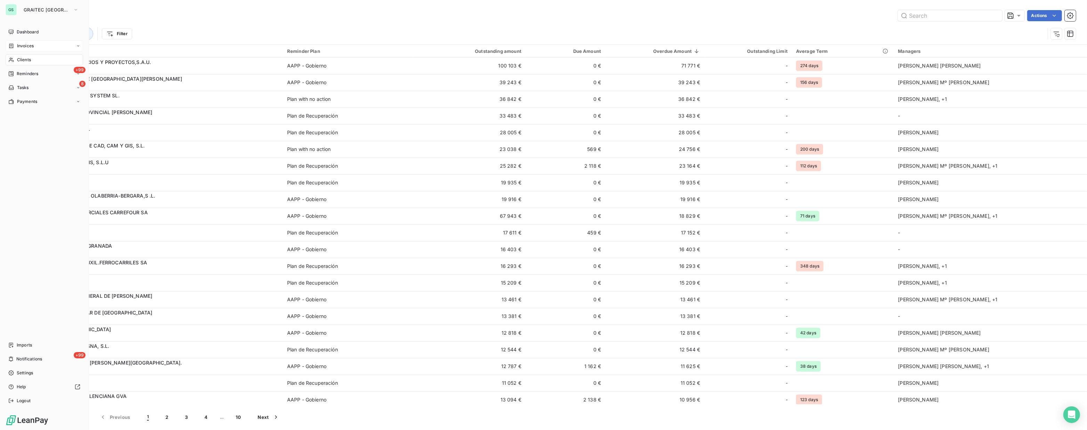
click at [30, 40] on div "Invoices" at bounding box center [45, 45] width 78 height 11
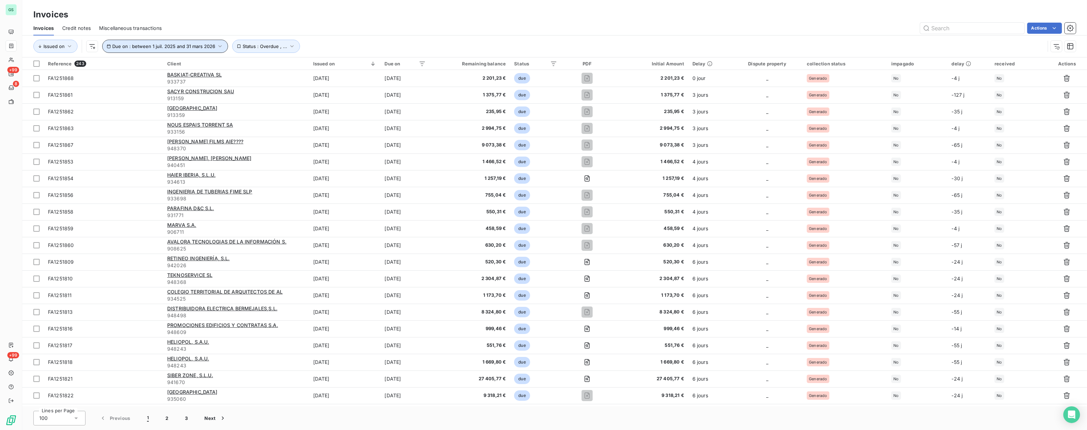
click at [210, 47] on span "Due on : between 1 juil. 2025 and 31 mars 2026" at bounding box center [163, 46] width 103 height 6
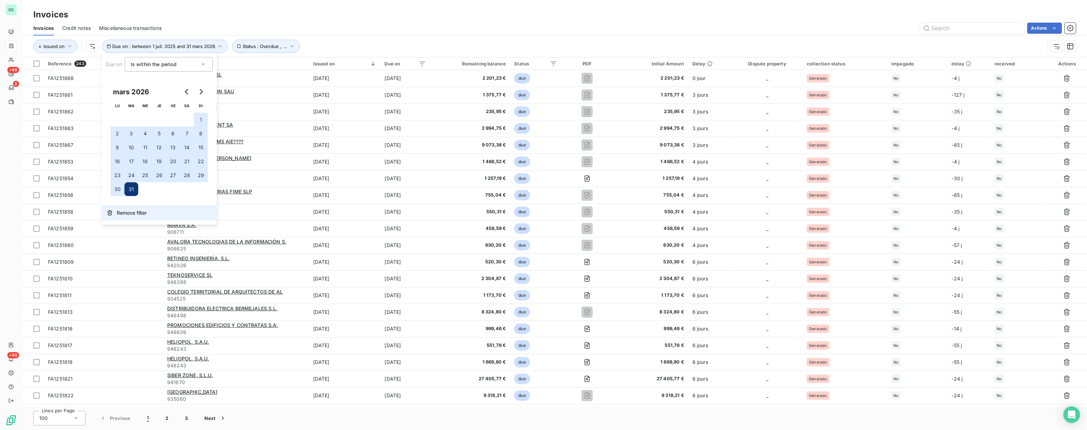
click at [126, 216] on span "Remove filter" at bounding box center [132, 212] width 30 height 7
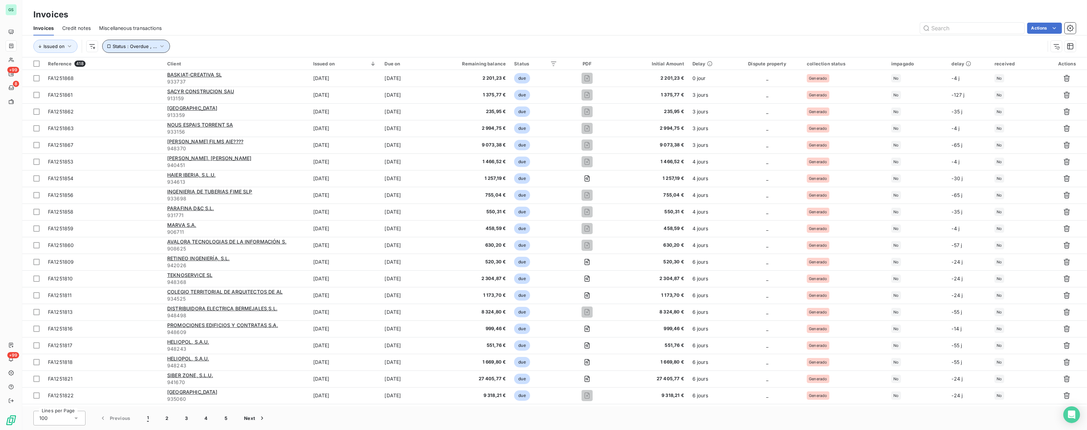
click at [155, 46] on button "Status : Overdue , ..." at bounding box center [136, 46] width 68 height 13
click at [131, 83] on span "Remove filter" at bounding box center [132, 83] width 30 height 7
click at [963, 27] on input "text" at bounding box center [972, 28] width 104 height 11
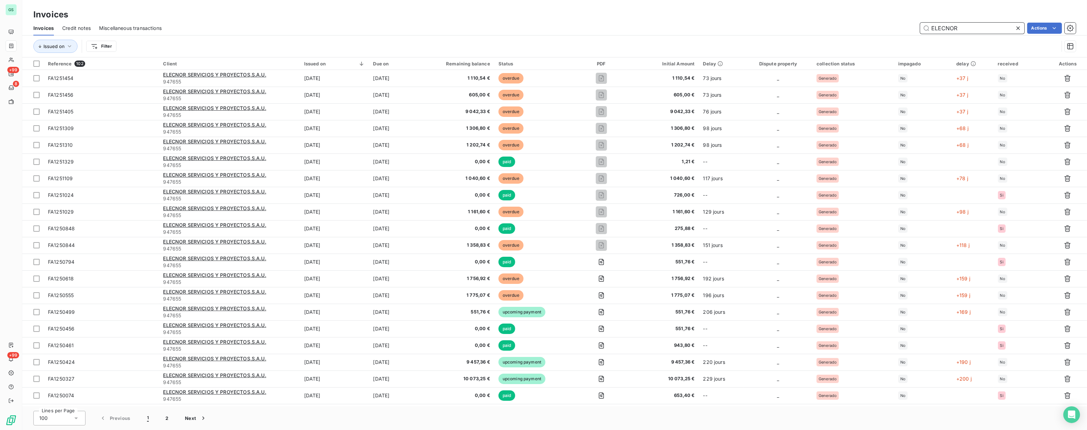
type input "ELECNOR"
click at [307, 19] on div "Invoices" at bounding box center [554, 14] width 1065 height 13
click at [494, 87] on div at bounding box center [525, 82] width 100 height 15
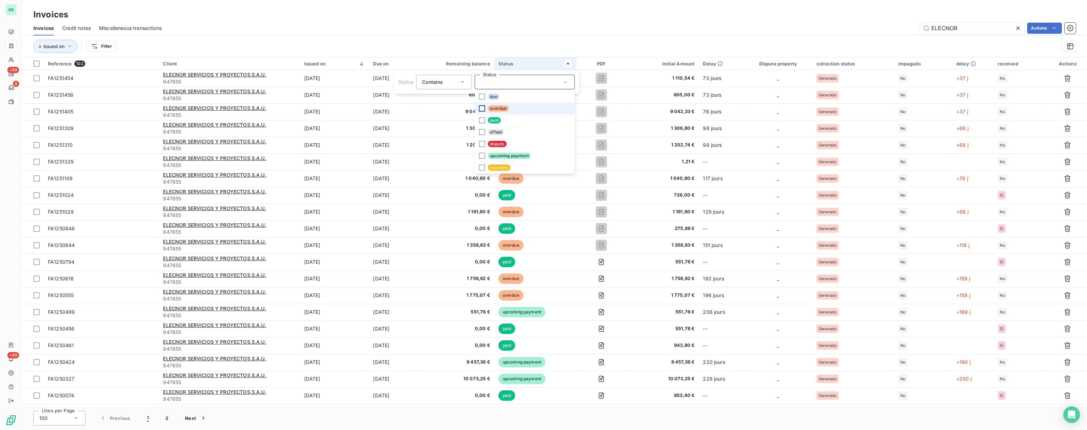
click at [483, 107] on div at bounding box center [482, 108] width 6 height 6
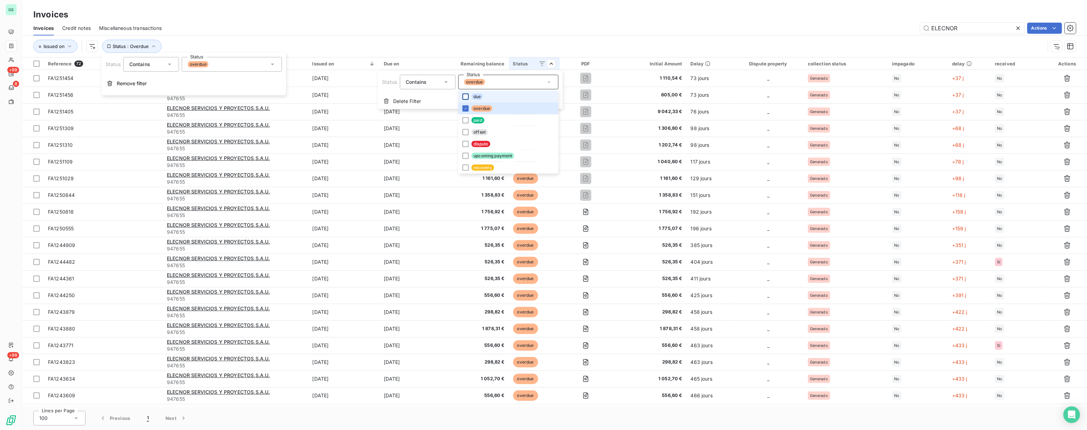
click at [467, 97] on div at bounding box center [465, 97] width 6 height 6
click at [465, 155] on div at bounding box center [465, 156] width 6 height 6
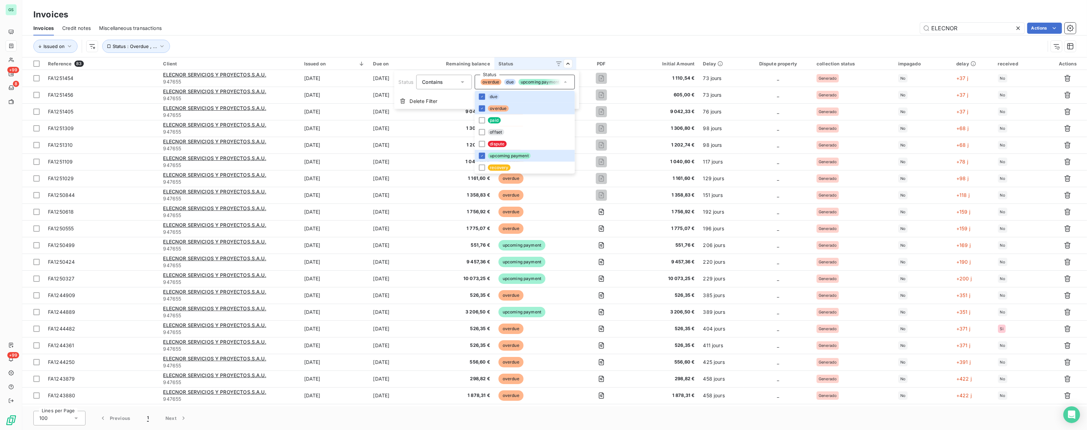
click at [618, 28] on html "GS +99 8 +99 Invoices Invoices Credit notes Miscellaneous transactions ELECNOR …" at bounding box center [543, 215] width 1087 height 430
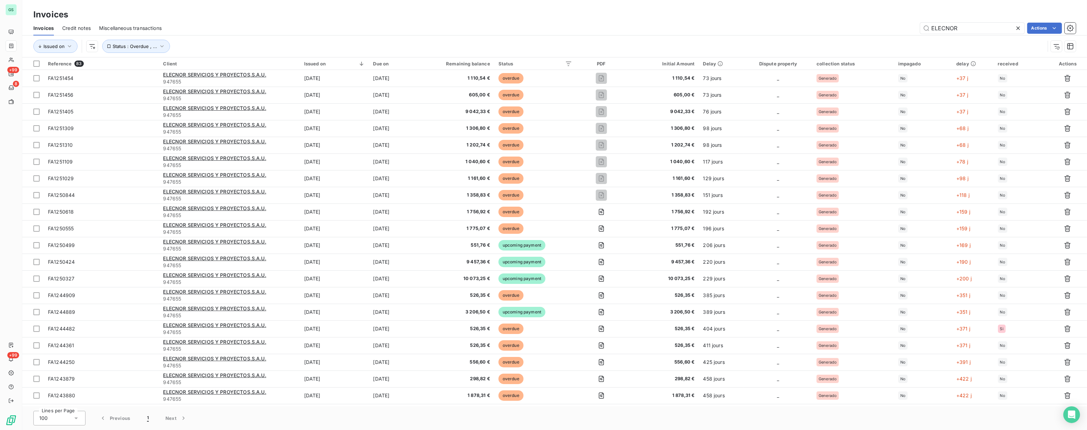
click at [1048, 27] on html "GS +99 8 +99 Invoices Invoices Credit notes Miscellaneous transactions ELECNOR …" at bounding box center [543, 215] width 1087 height 430
click at [996, 80] on div "Export invoices (83 invoices)" at bounding box center [1004, 80] width 111 height 11
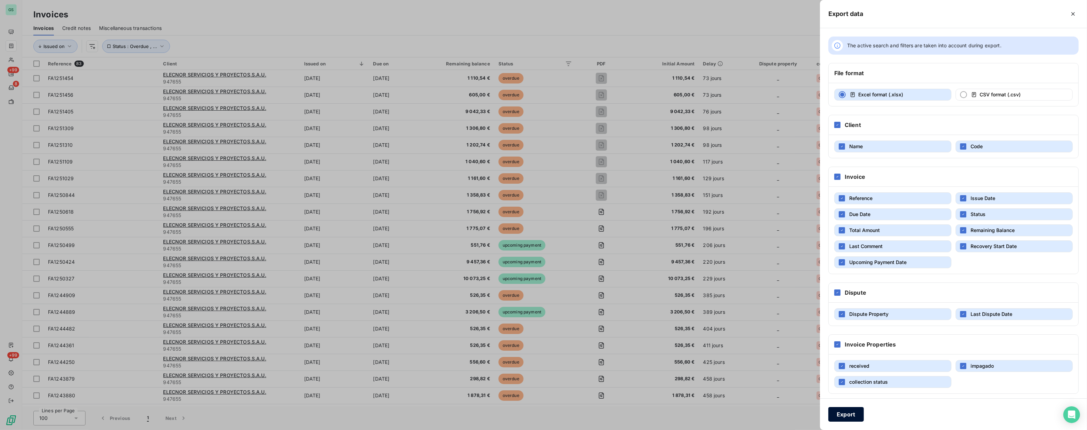
click at [843, 420] on button "Export" at bounding box center [846, 414] width 35 height 15
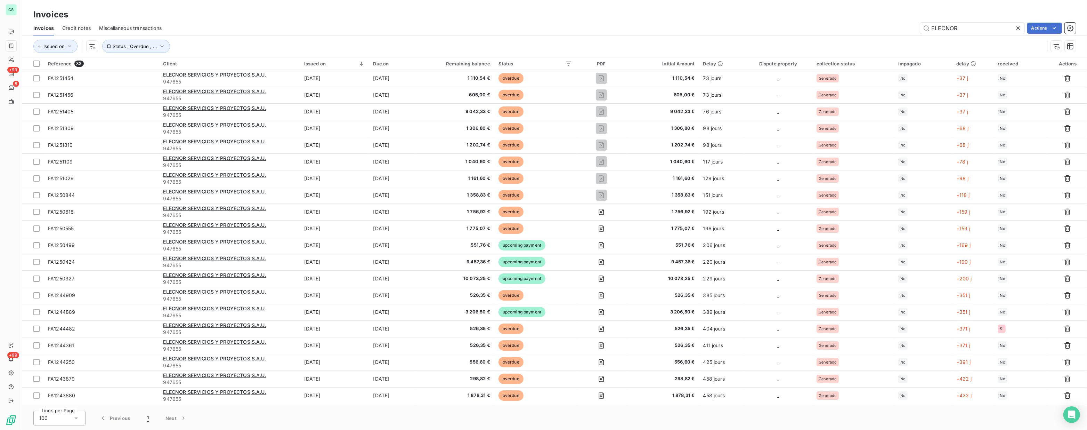
click at [1046, 7] on div "Invoices Invoices Credit notes Miscellaneous transactions ELECNOR Actions Issue…" at bounding box center [554, 28] width 1065 height 57
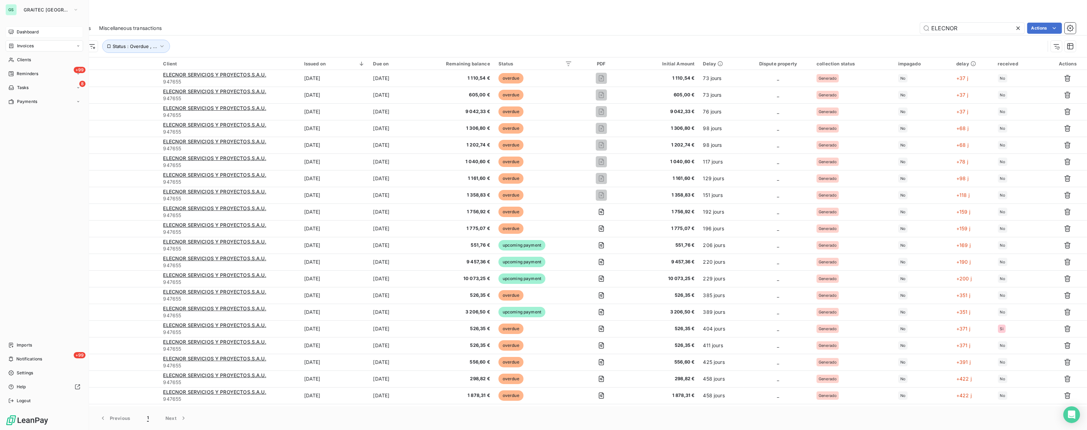
click at [30, 34] on span "Dashboard" at bounding box center [28, 32] width 22 height 6
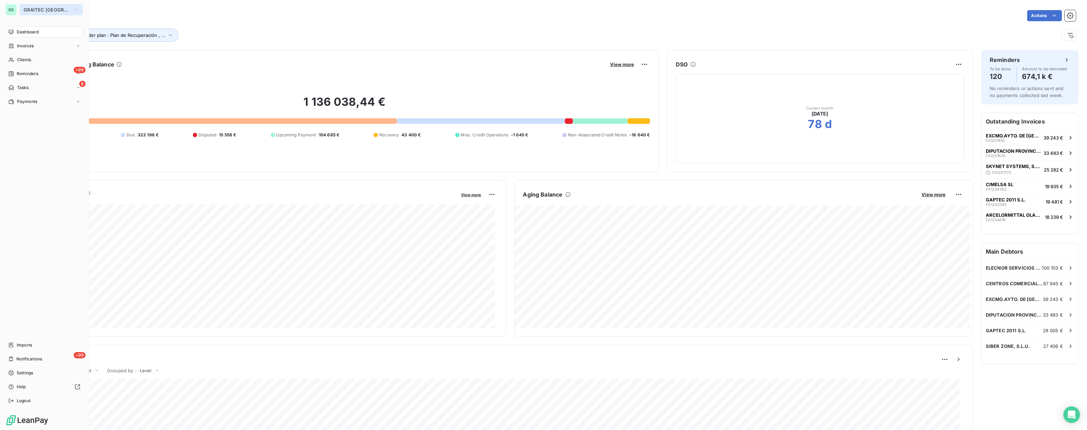
click at [54, 10] on span "GRAITEC [GEOGRAPHIC_DATA]" at bounding box center [47, 10] width 47 height 6
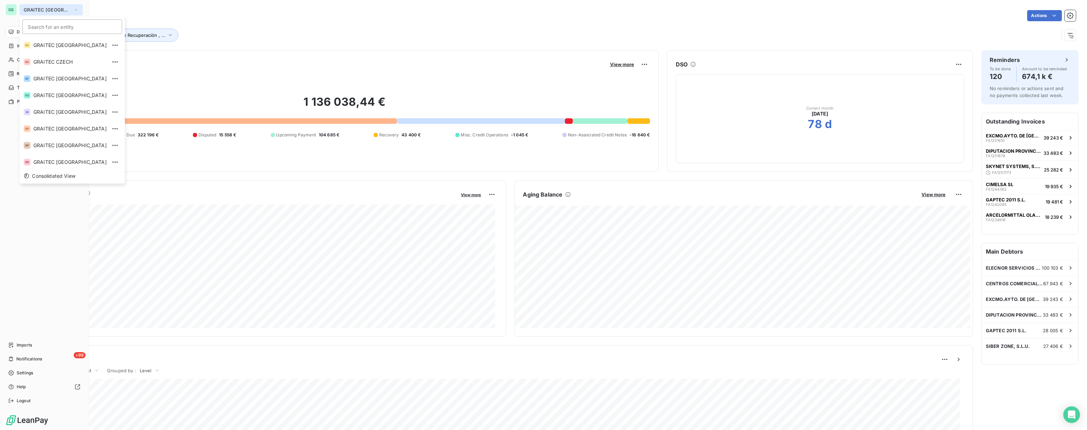
scroll to position [35, 0]
click at [62, 57] on span "GRAITEC [GEOGRAPHIC_DATA]" at bounding box center [69, 59] width 73 height 7
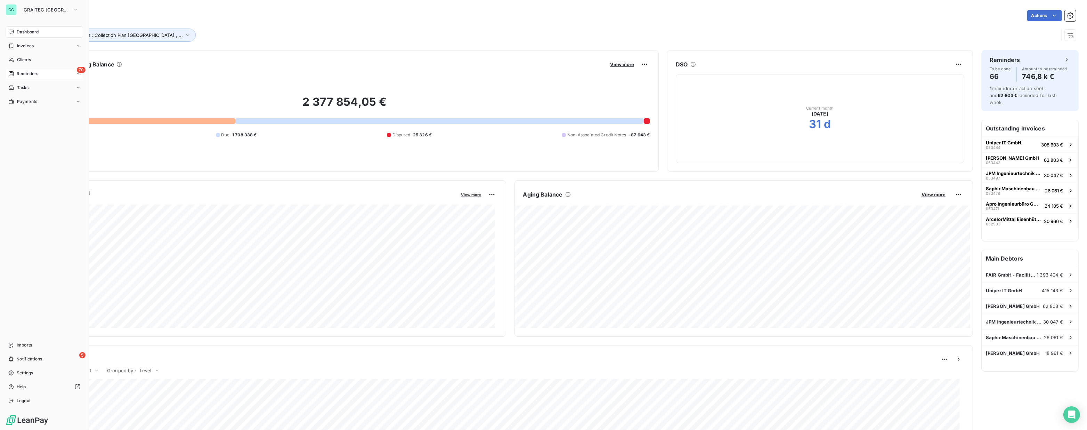
click at [25, 74] on span "Reminders" at bounding box center [28, 74] width 22 height 6
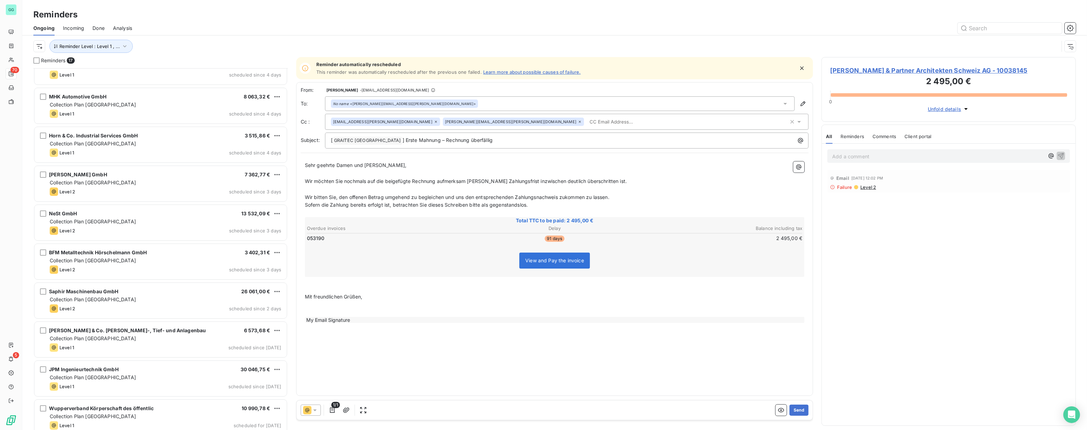
scroll to position [300, 0]
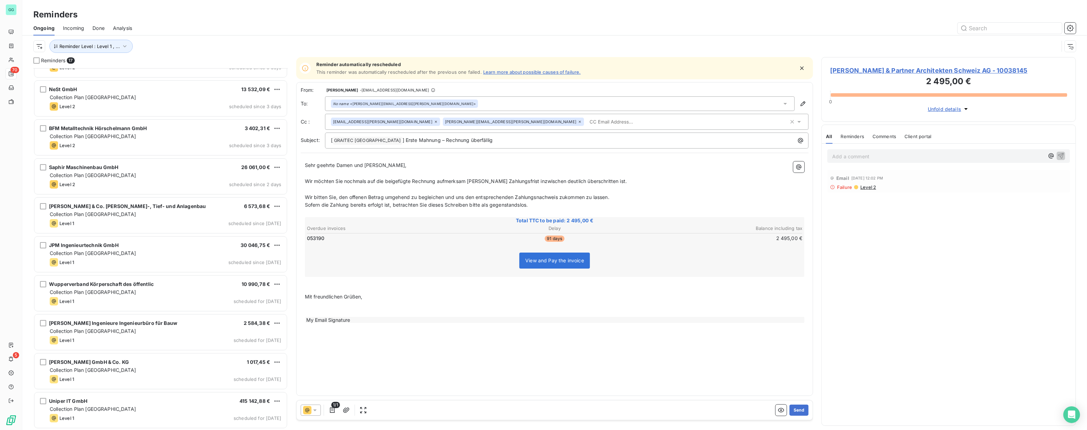
click at [198, 179] on div "Saphir Maschinenbau GmbH 26 061,00 € Collection Plan Germany Level 2 scheduled …" at bounding box center [160, 176] width 252 height 35
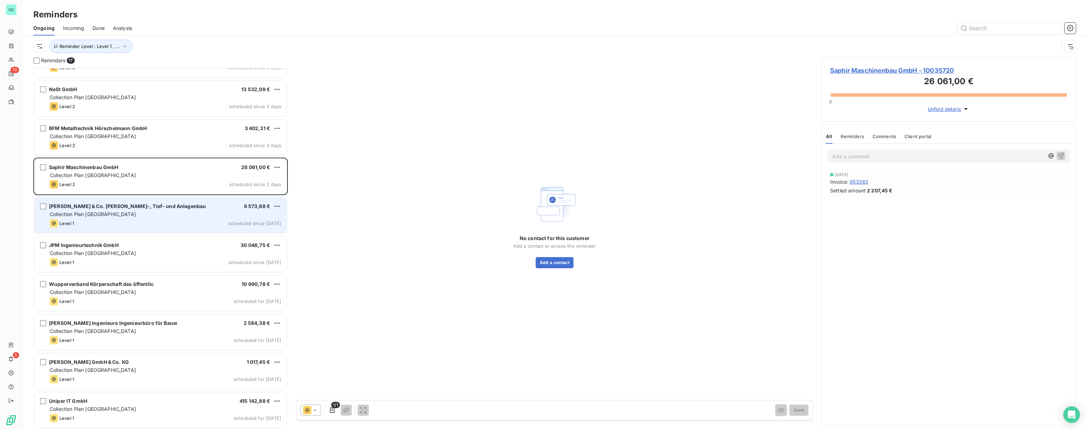
click at [198, 209] on div "Krause & Co. Hoch-, Tief- und Anlagenbau 6 573,68 €" at bounding box center [166, 206] width 232 height 6
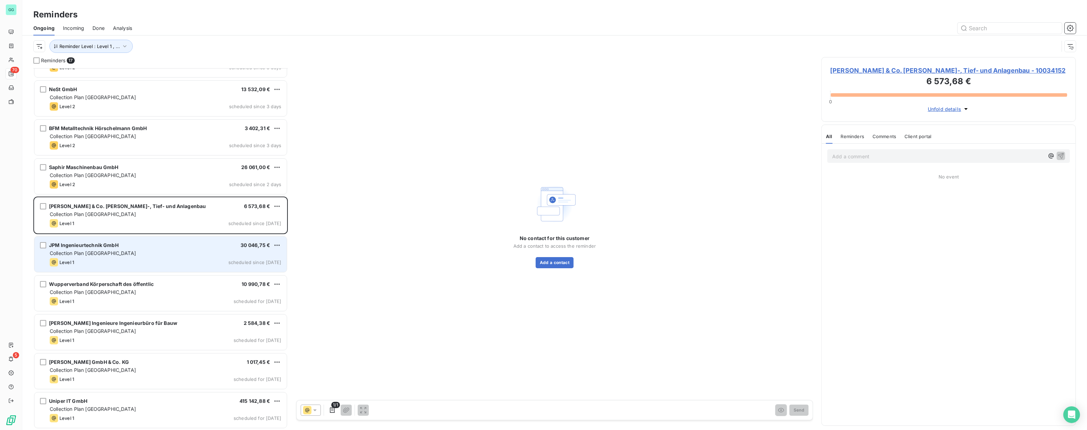
click at [195, 247] on div "JPM Ingenieurtechnik GmbH 30 046,75 €" at bounding box center [166, 245] width 232 height 6
